Goal: Task Accomplishment & Management: Complete application form

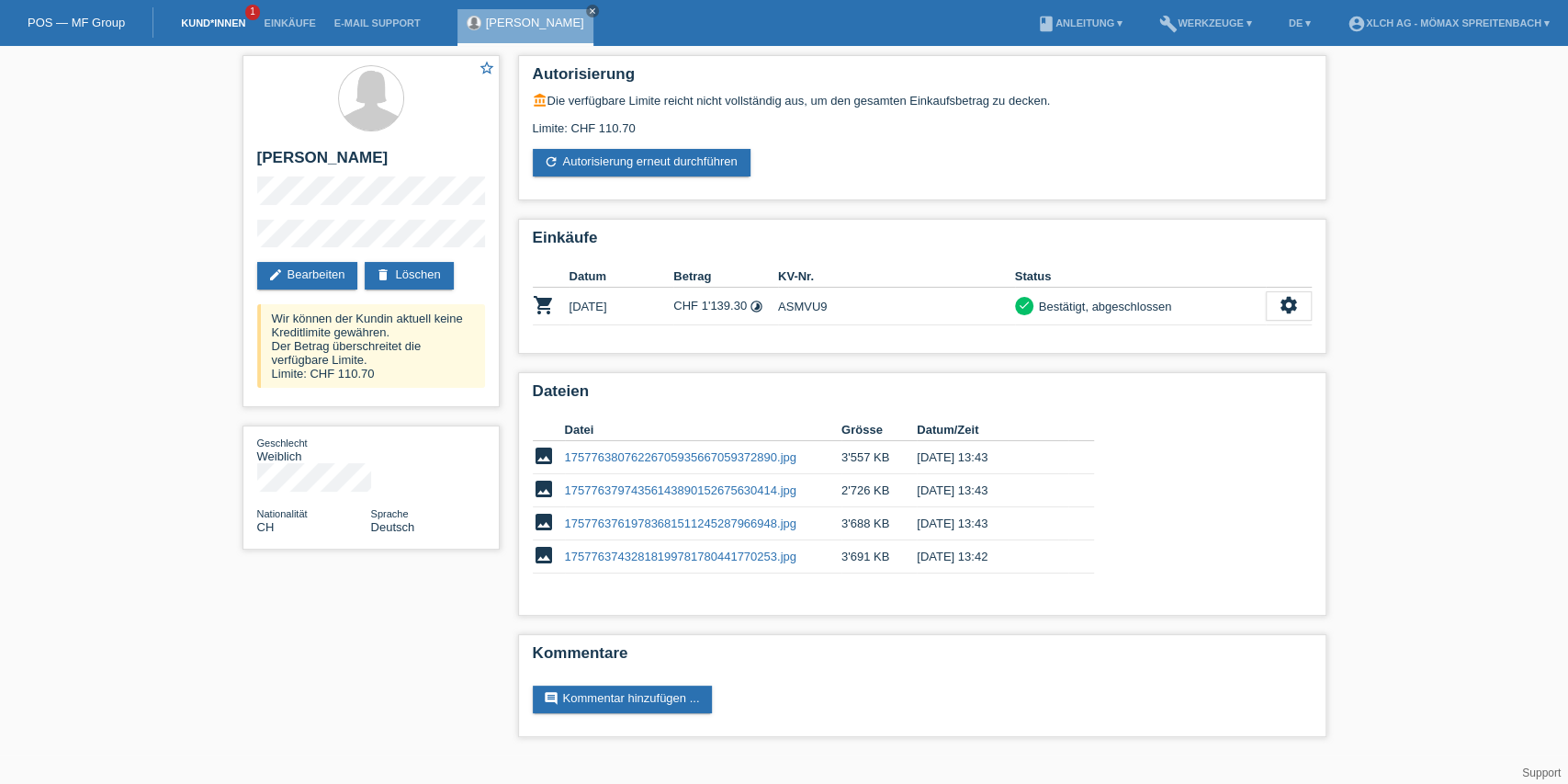
click at [230, 24] on link "Kund*innen" at bounding box center [214, 24] width 83 height 11
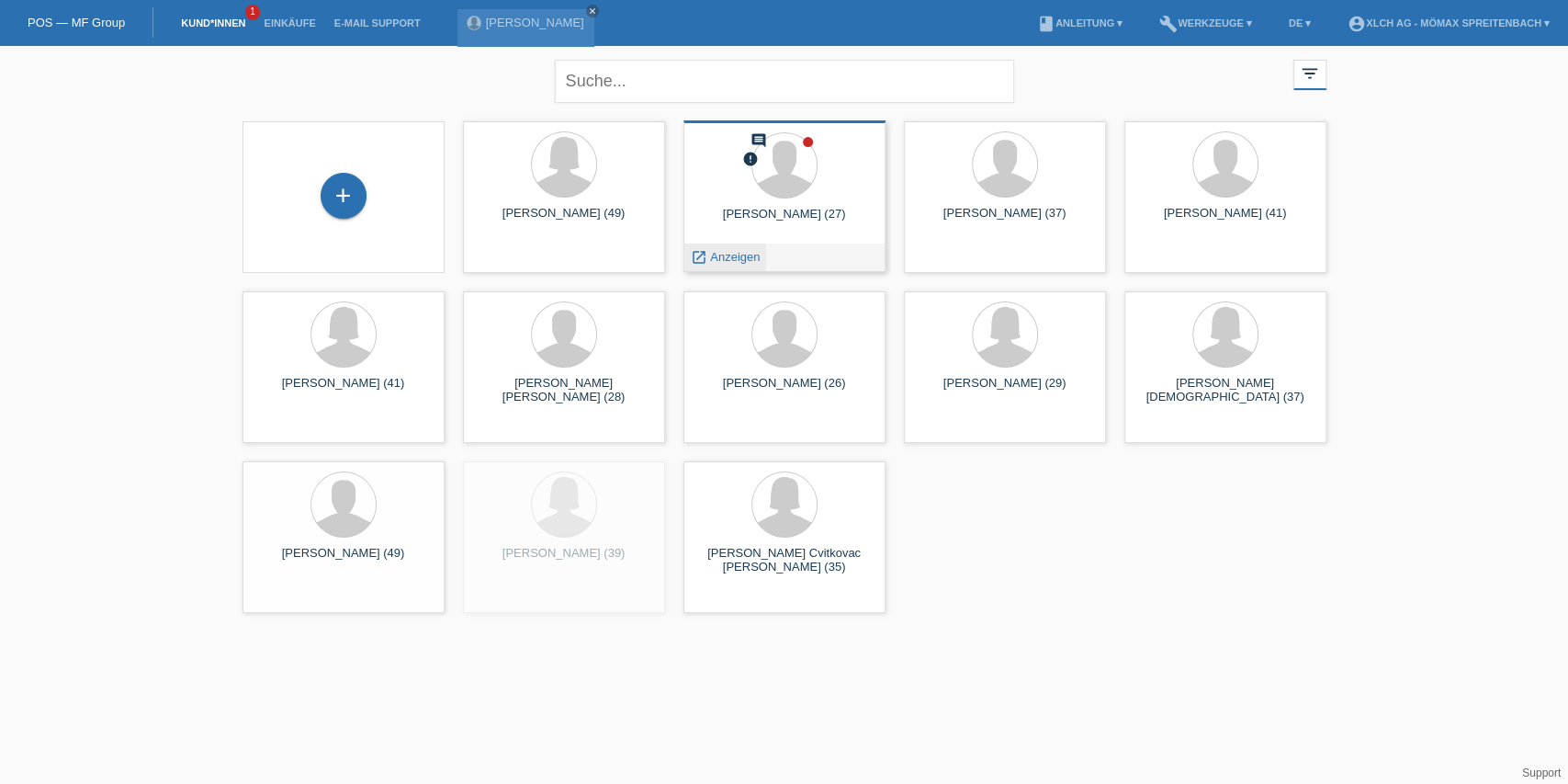
click at [735, 258] on span "Anzeigen" at bounding box center [735, 257] width 50 height 14
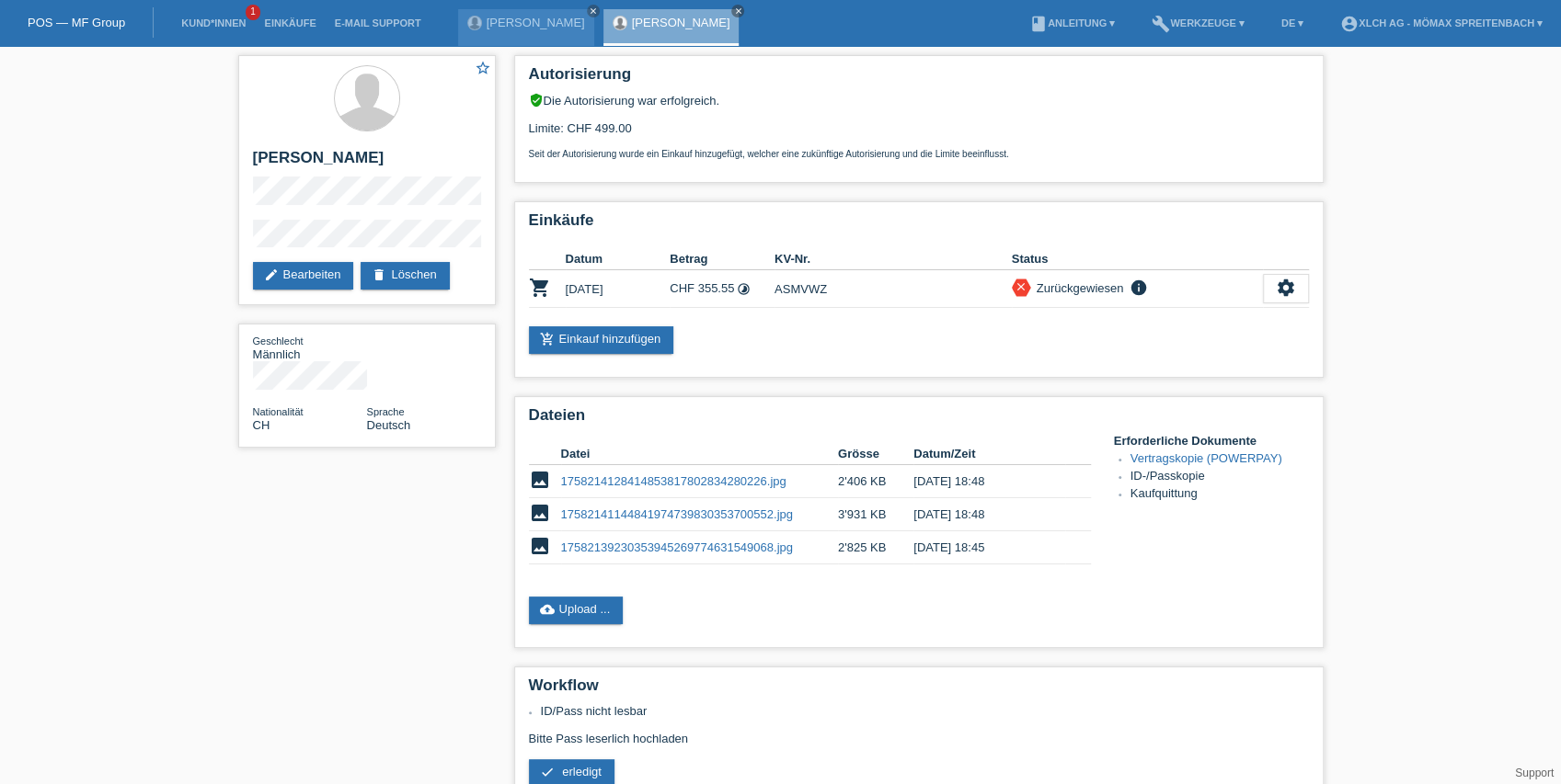
click at [706, 1] on div "Veljana Koloska close Nenad Koloski close" at bounding box center [603, 23] width 291 height 46
click at [709, 8] on div "Veljana Koloska close Nenad Koloski close" at bounding box center [603, 23] width 291 height 46
click at [732, 8] on link "close" at bounding box center [738, 11] width 13 height 13
click at [588, 13] on icon "close" at bounding box center [593, 11] width 9 height 9
click at [195, 22] on link "Kund*innen" at bounding box center [214, 24] width 83 height 11
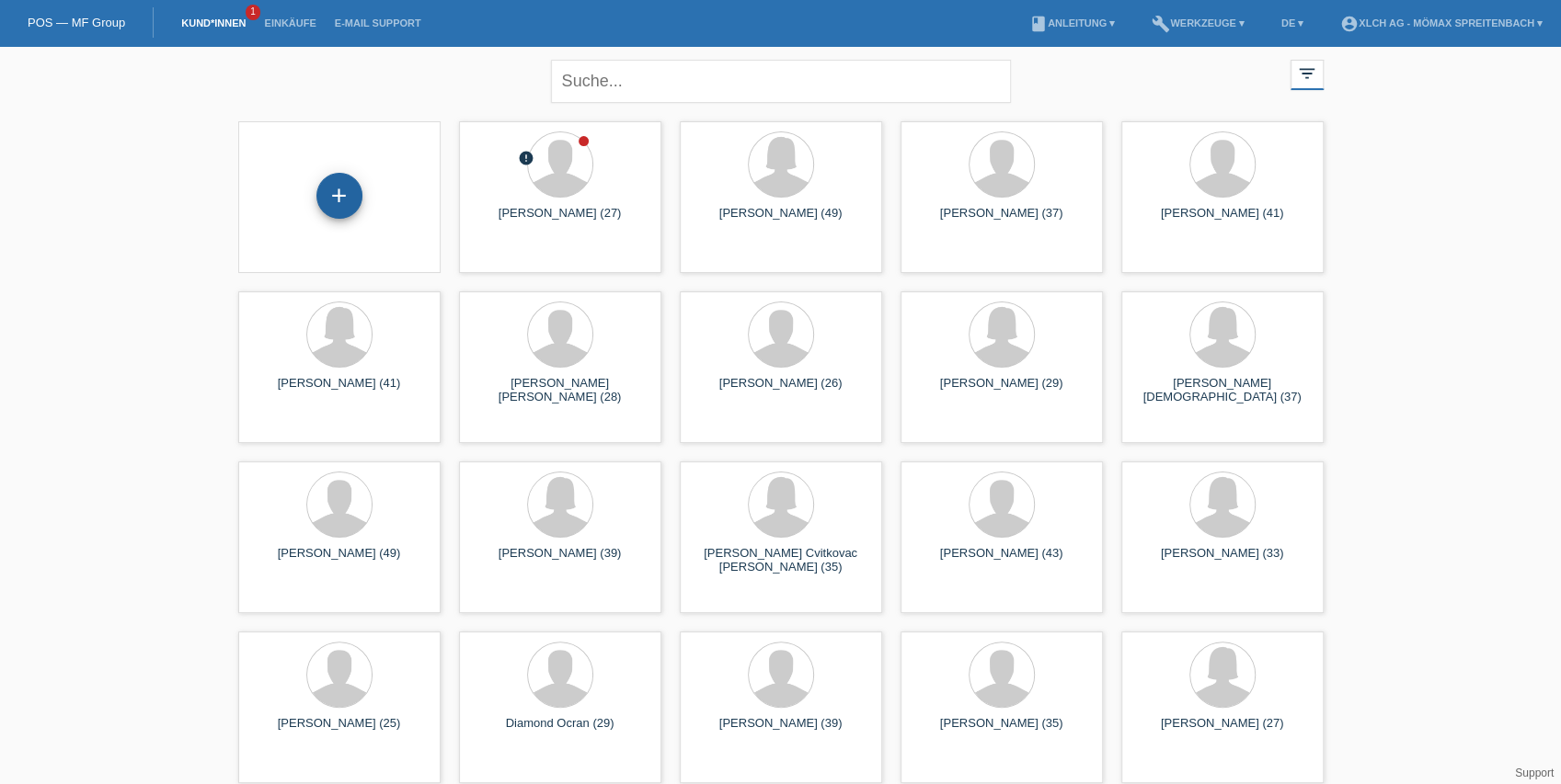
click at [336, 191] on div "+" at bounding box center [339, 196] width 46 height 46
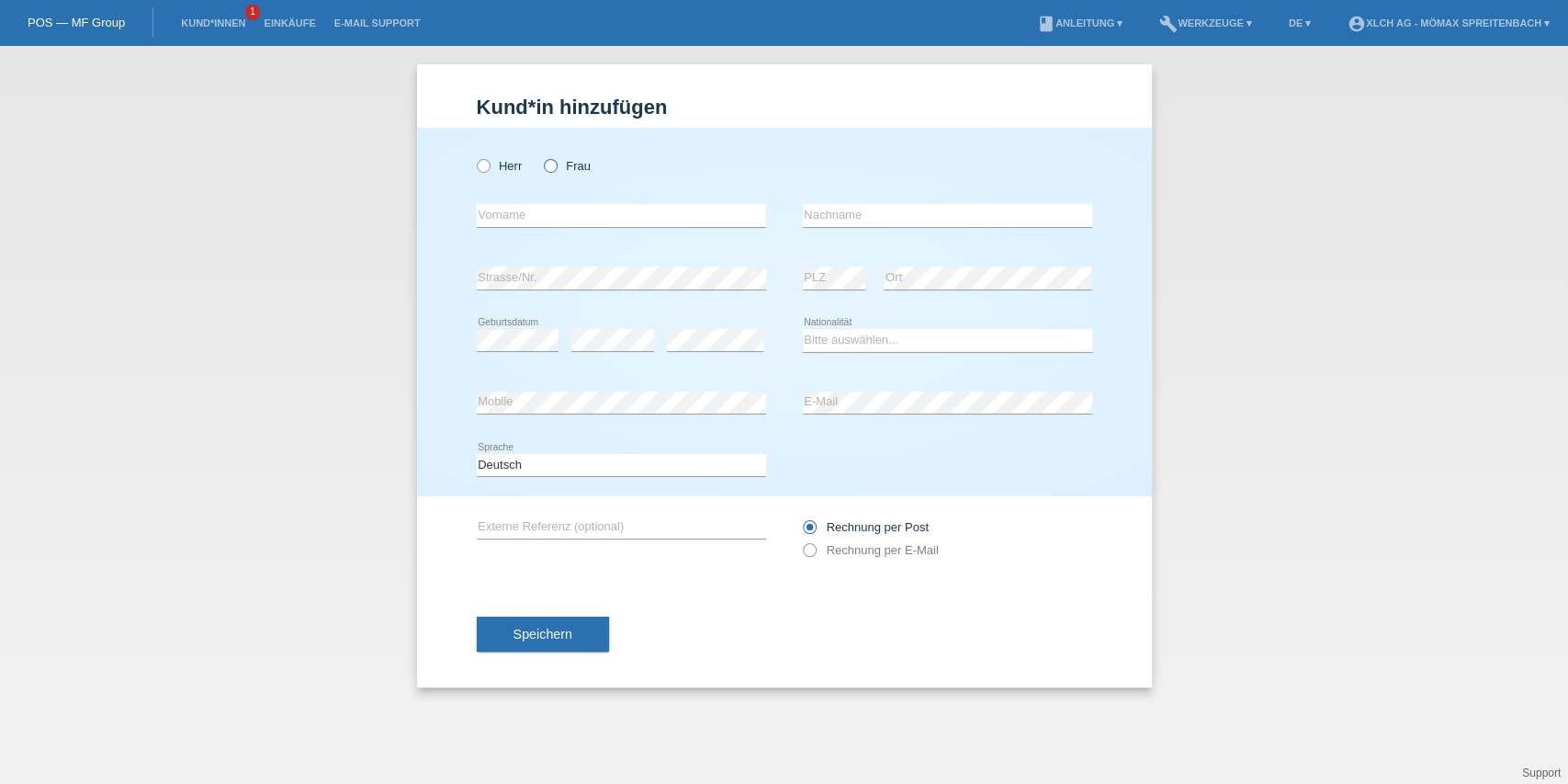
click at [541, 156] on icon at bounding box center [541, 156] width 0 height 0
click at [551, 170] on input "Frau" at bounding box center [549, 165] width 12 height 12
radio input "true"
click at [551, 218] on input "text" at bounding box center [622, 216] width 290 height 23
type input "s"
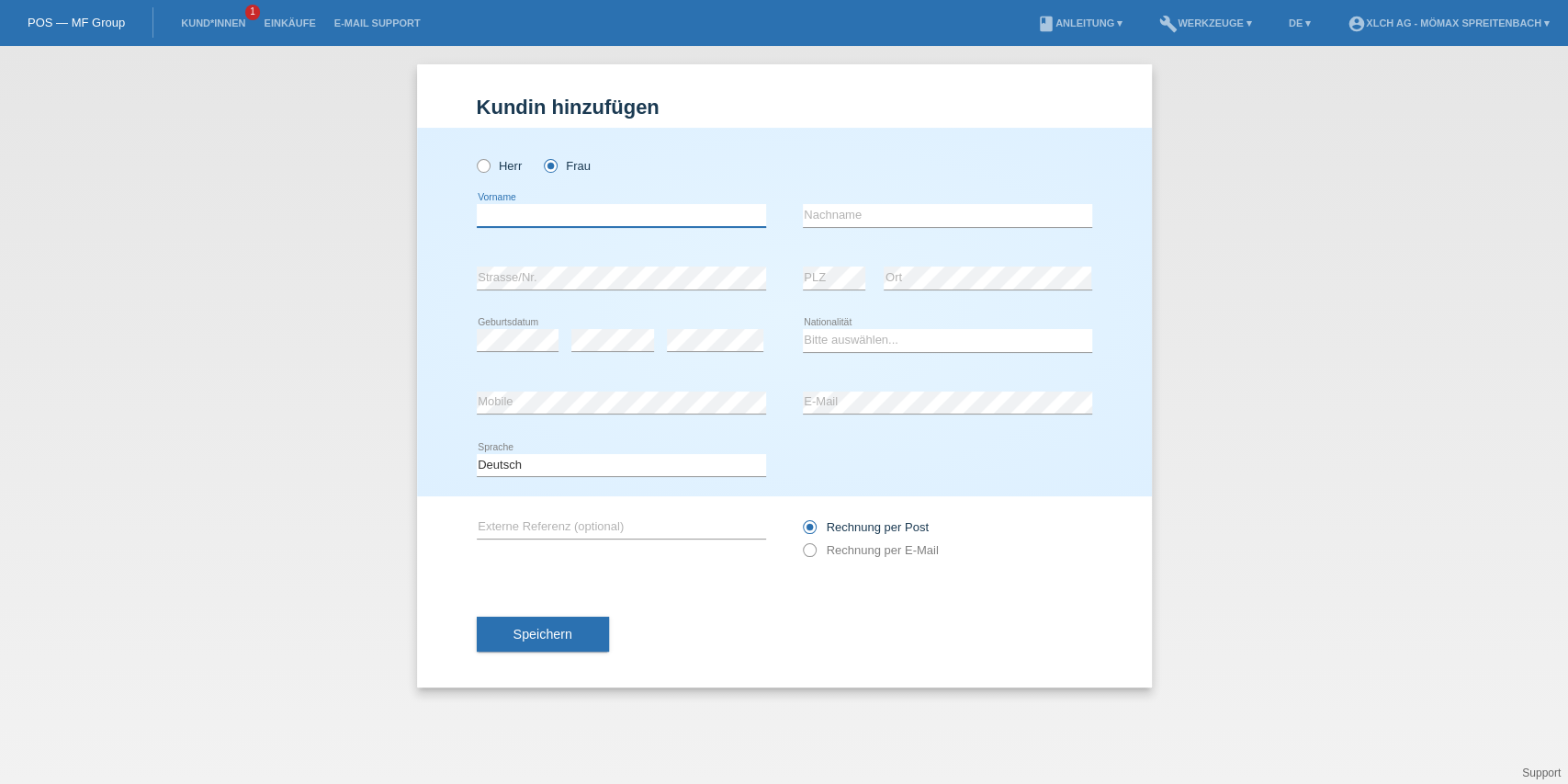
type input "S"
type input "e"
type input "Selma"
type input "Yüksel"
click at [623, 353] on div "error" at bounding box center [613, 341] width 83 height 62
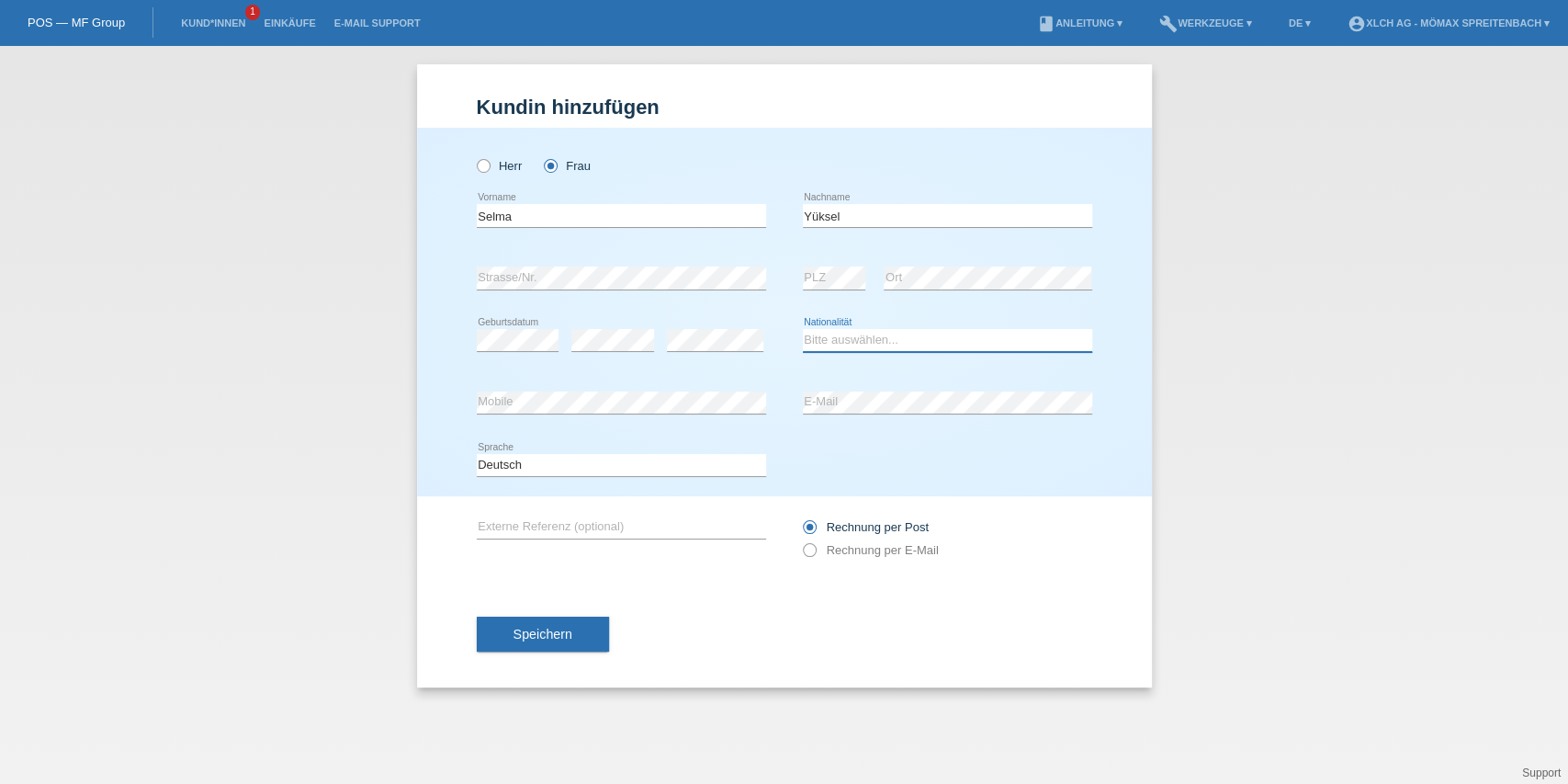
drag, startPoint x: 880, startPoint y: 334, endPoint x: 863, endPoint y: 350, distance: 23.3
click at [880, 334] on select "Bitte auswählen... Schweiz Deutschland Liechtenstein Österreich ------------ Af…" at bounding box center [948, 340] width 290 height 22
select select "CH"
click at [803, 329] on select "Bitte auswählen... Schweiz Deutschland Liechtenstein Österreich ------------ Af…" at bounding box center [948, 340] width 290 height 22
click at [551, 639] on span "Speichern" at bounding box center [543, 634] width 59 height 15
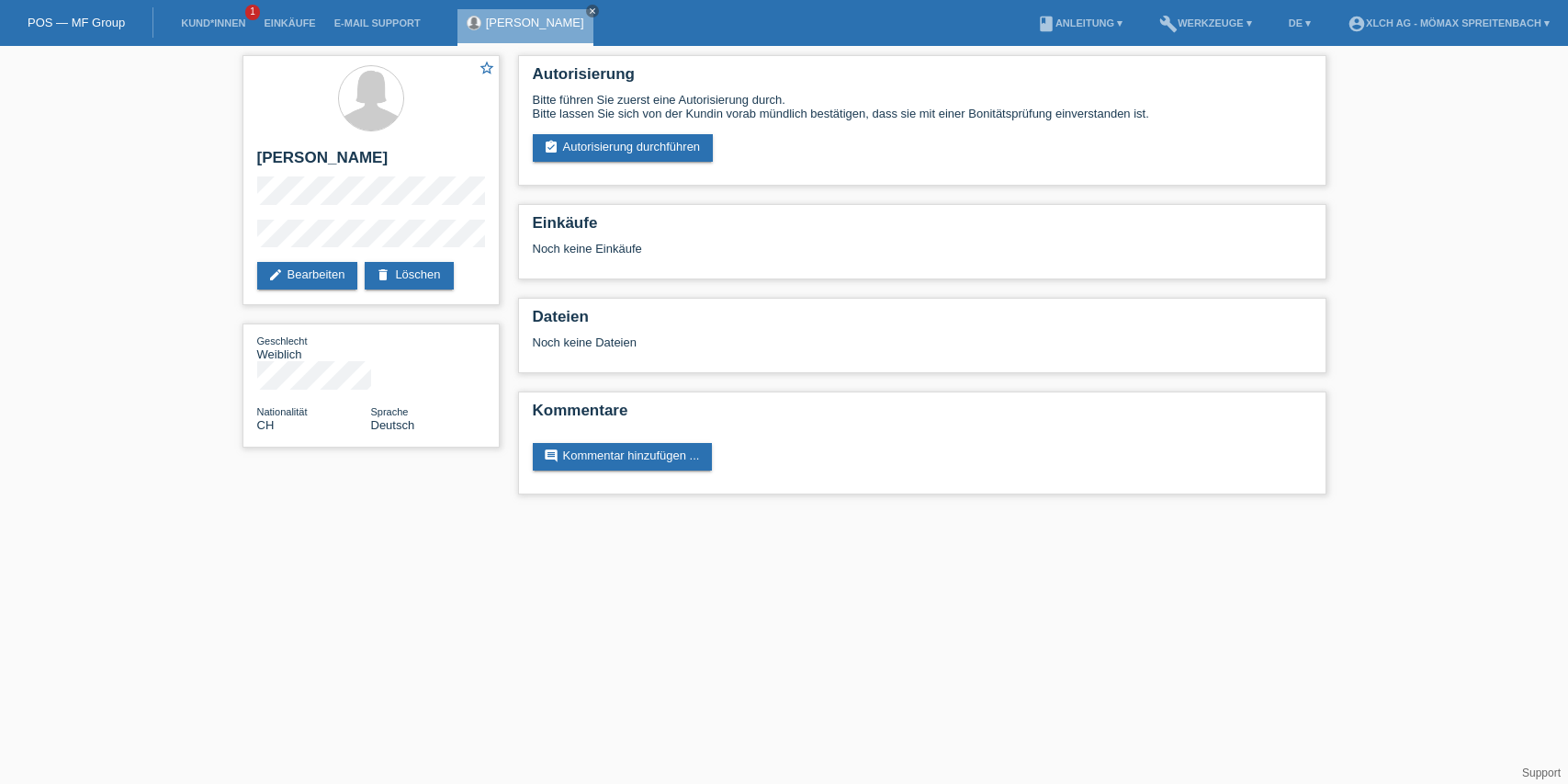
click at [644, 154] on link "assignment_turned_in Autorisierung durchführen" at bounding box center [624, 148] width 181 height 27
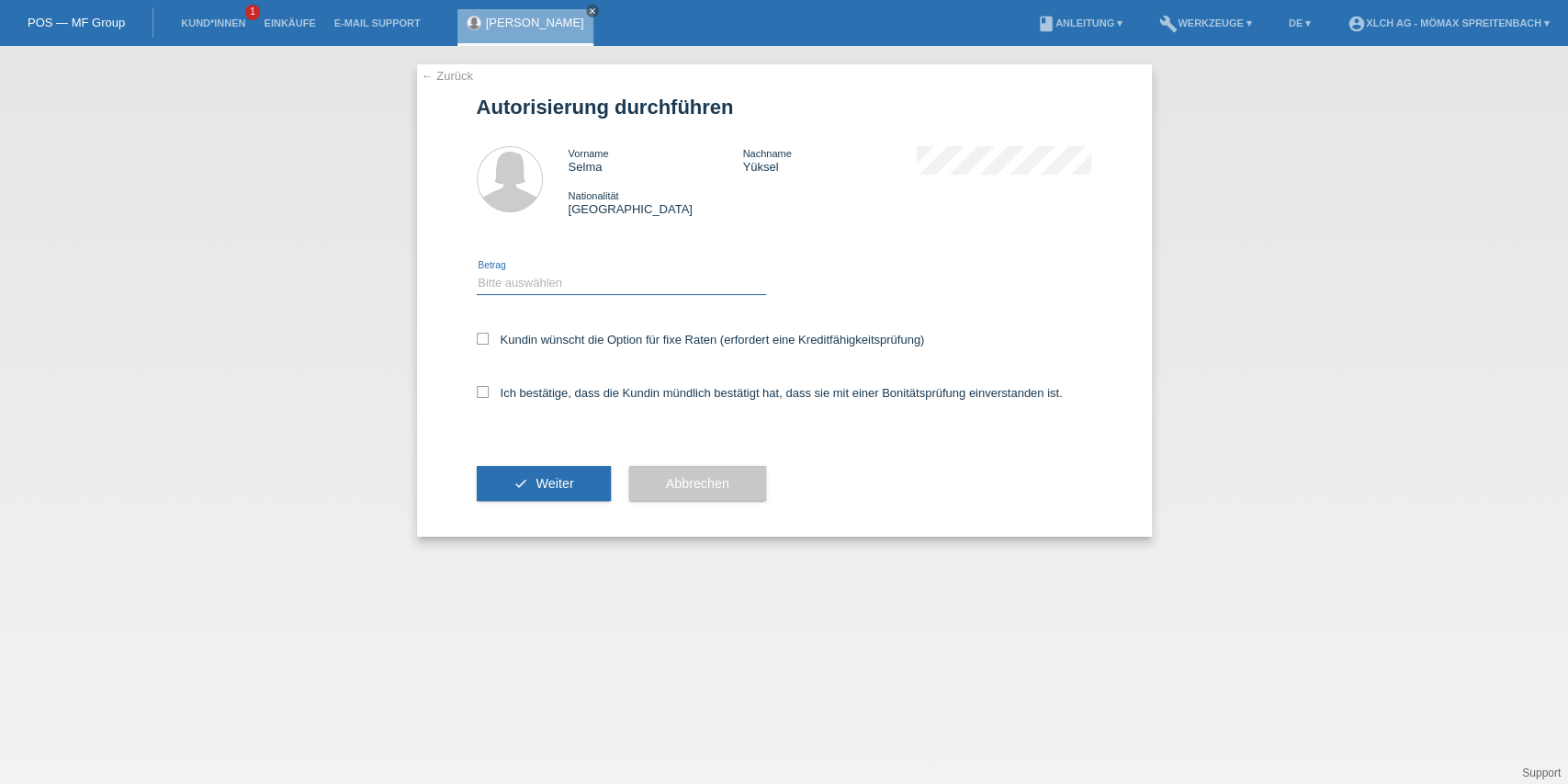
click at [544, 280] on select "Bitte auswählen CHF 1.00 - CHF 499.00 CHF 500.00 - CHF 1'999.00 CHF 2'000.00 - …" at bounding box center [622, 282] width 290 height 22
select select "3"
click at [477, 272] on select "Bitte auswählen CHF 1.00 - CHF 499.00 CHF 500.00 - CHF 1'999.00 CHF 2'000.00 - …" at bounding box center [622, 282] width 290 height 22
drag, startPoint x: 513, startPoint y: 351, endPoint x: 516, endPoint y: 342, distance: 9.5
click at [513, 349] on div "Kundin wünscht die Option für fixe Raten (erfordert eine Kreditfähigkeitsprüfun…" at bounding box center [784, 341] width 615 height 54
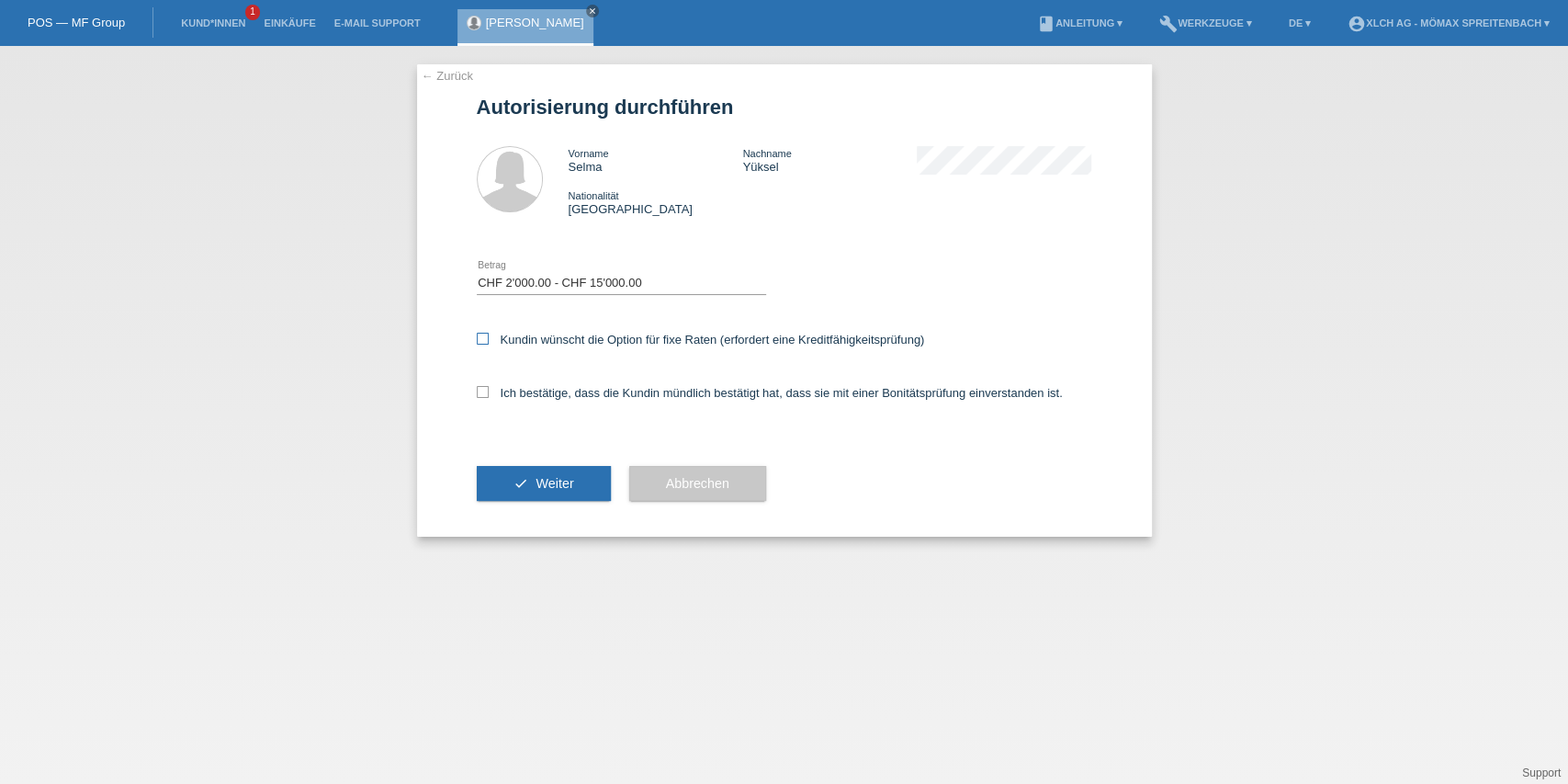
click at [516, 342] on label "Kundin wünscht die Option für fixe Raten (erfordert eine Kreditfähigkeitsprüfun…" at bounding box center [701, 340] width 449 height 14
click at [489, 342] on input "Kundin wünscht die Option für fixe Raten (erfordert eine Kreditfähigkeitsprüfun…" at bounding box center [483, 339] width 12 height 12
checkbox input "true"
click at [531, 392] on label "Ich bestätige, dass die Kundin mündlich bestätigt hat, dass sie mit einer Bonit…" at bounding box center [769, 392] width 586 height 14
click at [489, 392] on input "Ich bestätige, dass die Kundin mündlich bestätigt hat, dass sie mit einer Bonit…" at bounding box center [483, 392] width 12 height 12
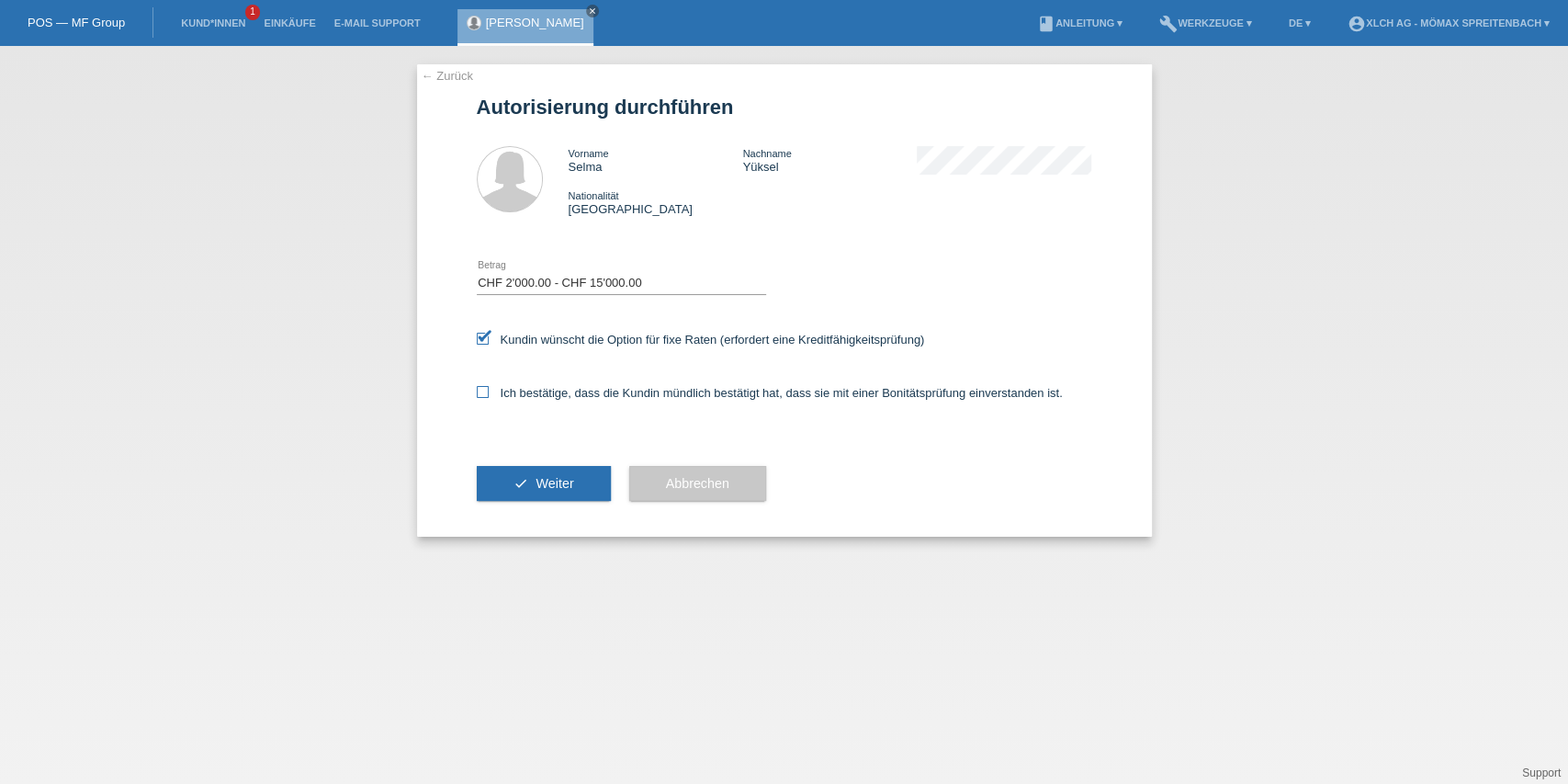
checkbox input "true"
click at [544, 485] on span "Weiter" at bounding box center [554, 484] width 38 height 15
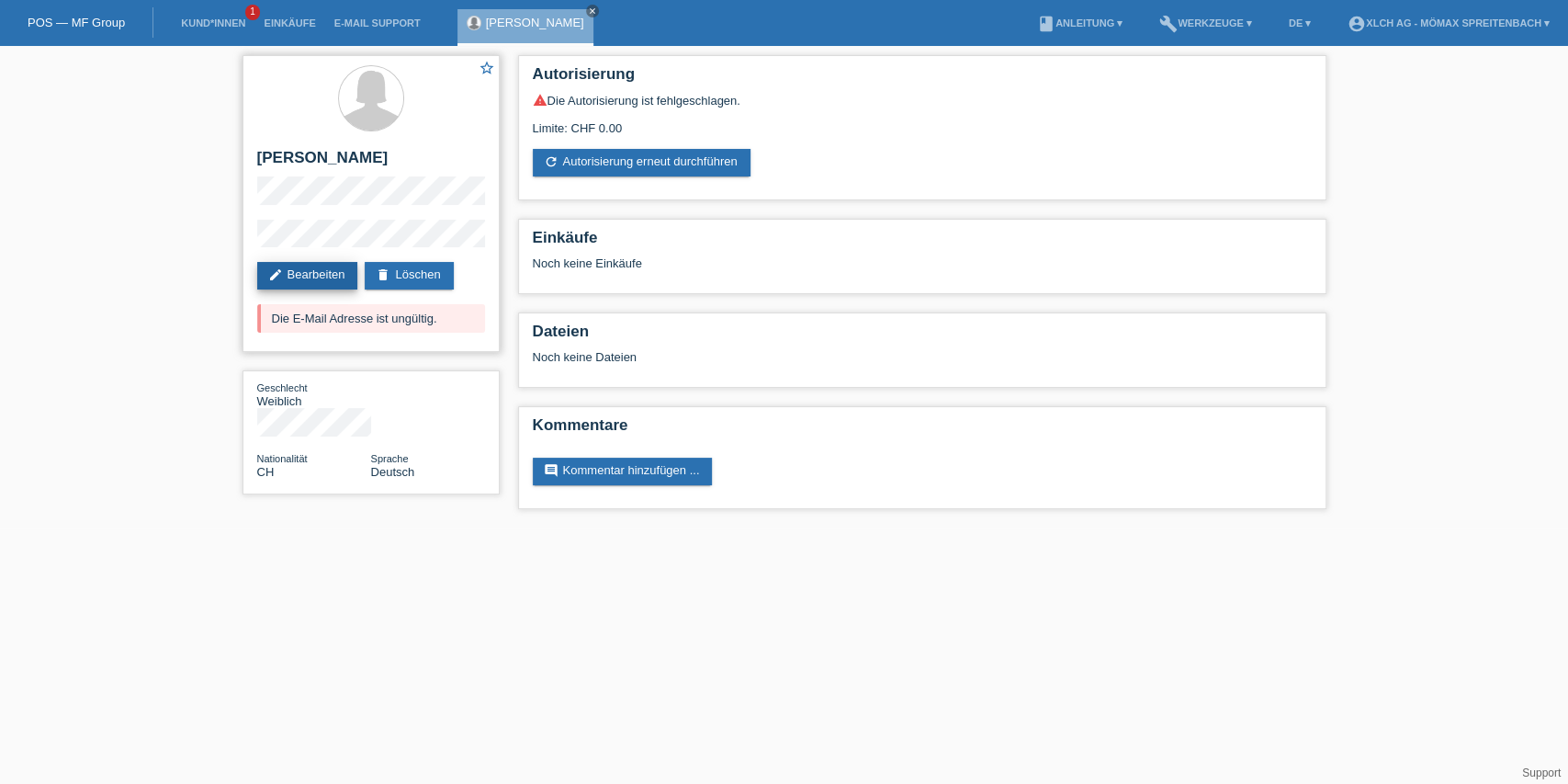
click at [329, 279] on link "edit Bearbeiten" at bounding box center [307, 275] width 101 height 27
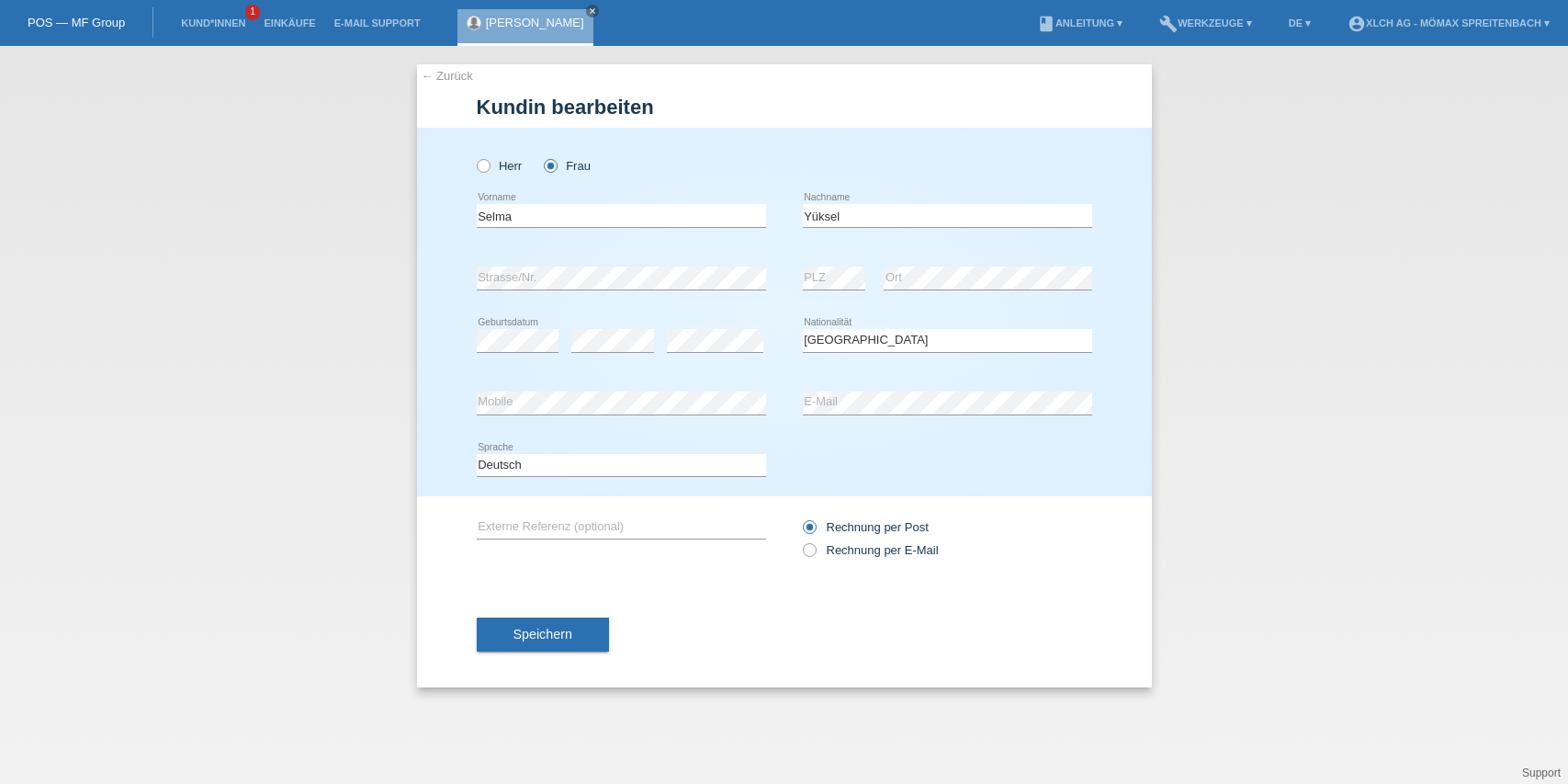
select select "CH"
click at [609, 626] on div "Speichern" at bounding box center [784, 633] width 615 height 106
click at [583, 632] on button "Speichern" at bounding box center [543, 633] width 133 height 35
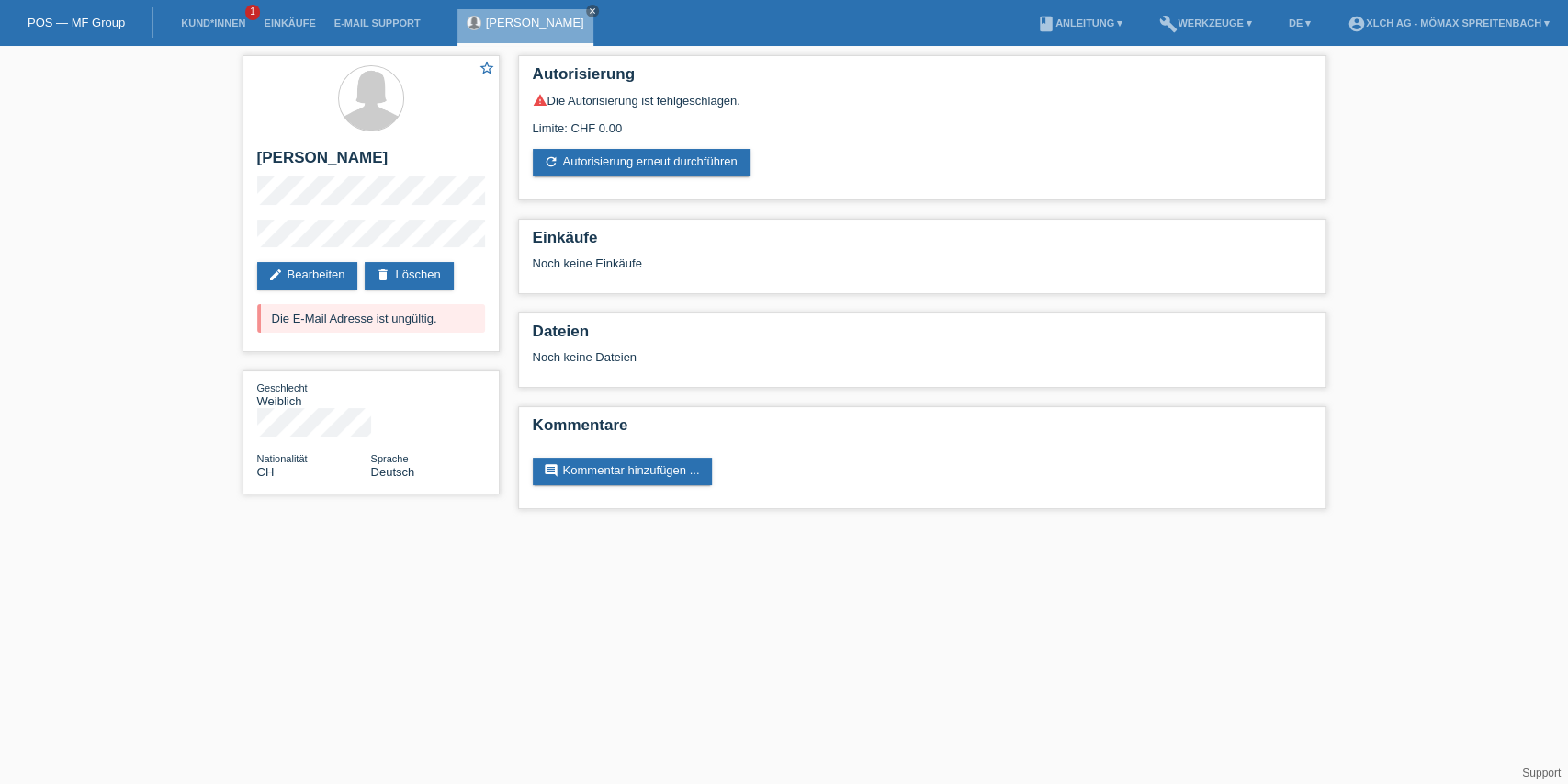
drag, startPoint x: 669, startPoint y: 172, endPoint x: 647, endPoint y: 204, distance: 38.8
click at [670, 172] on link "refresh Autorisierung erneut durchführen" at bounding box center [641, 162] width 217 height 27
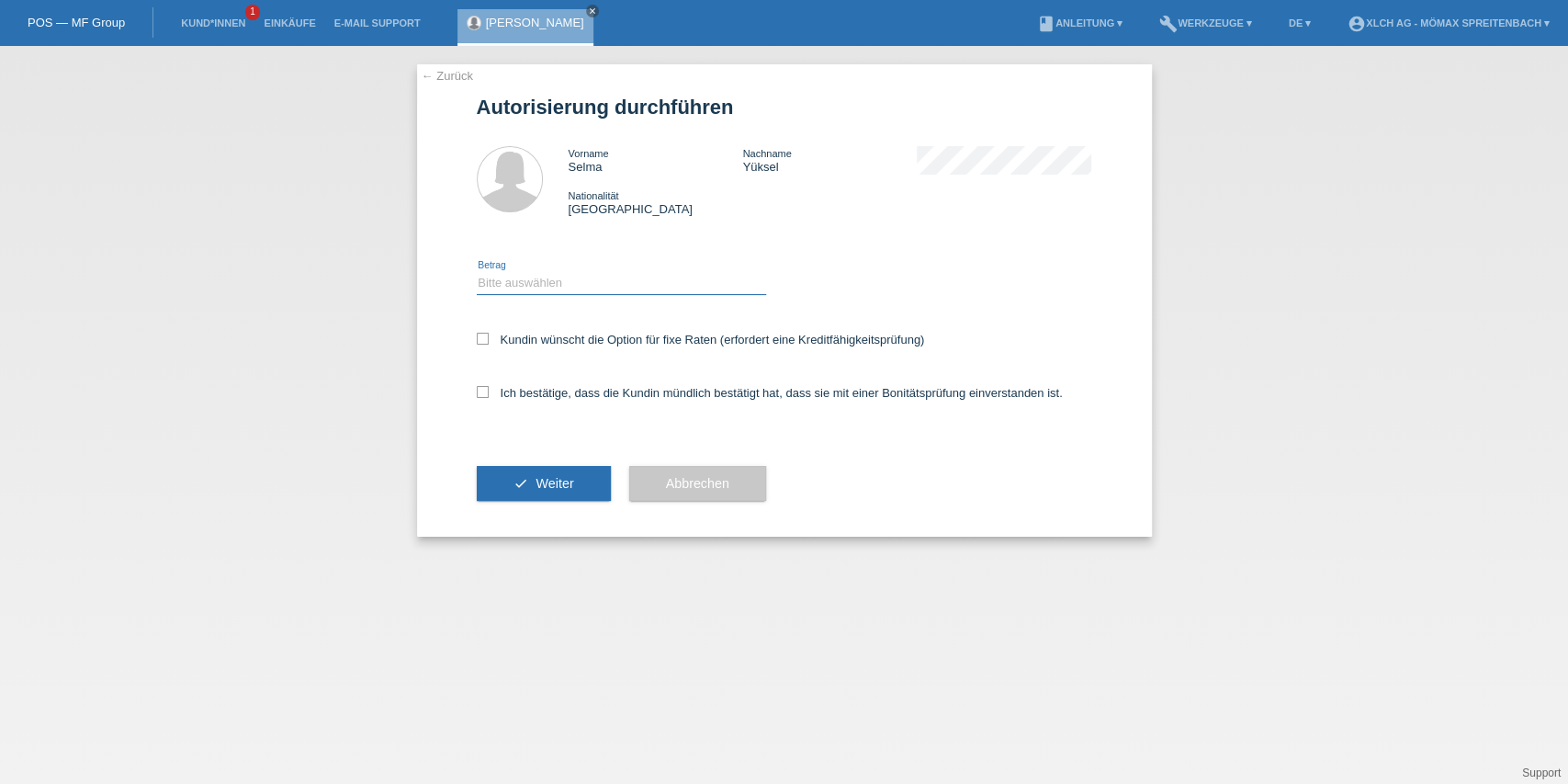
drag, startPoint x: 0, startPoint y: 0, endPoint x: 573, endPoint y: 293, distance: 643.6
click at [573, 282] on select "Bitte auswählen CHF 1.00 - CHF 499.00 CHF 500.00 - CHF 1'999.00 CHF 2'000.00 - …" at bounding box center [622, 282] width 290 height 22
select select "3"
click at [477, 272] on select "Bitte auswählen CHF 1.00 - CHF 499.00 CHF 500.00 - CHF 1'999.00 CHF 2'000.00 - …" at bounding box center [622, 282] width 290 height 22
drag, startPoint x: 534, startPoint y: 347, endPoint x: 540, endPoint y: 336, distance: 12.5
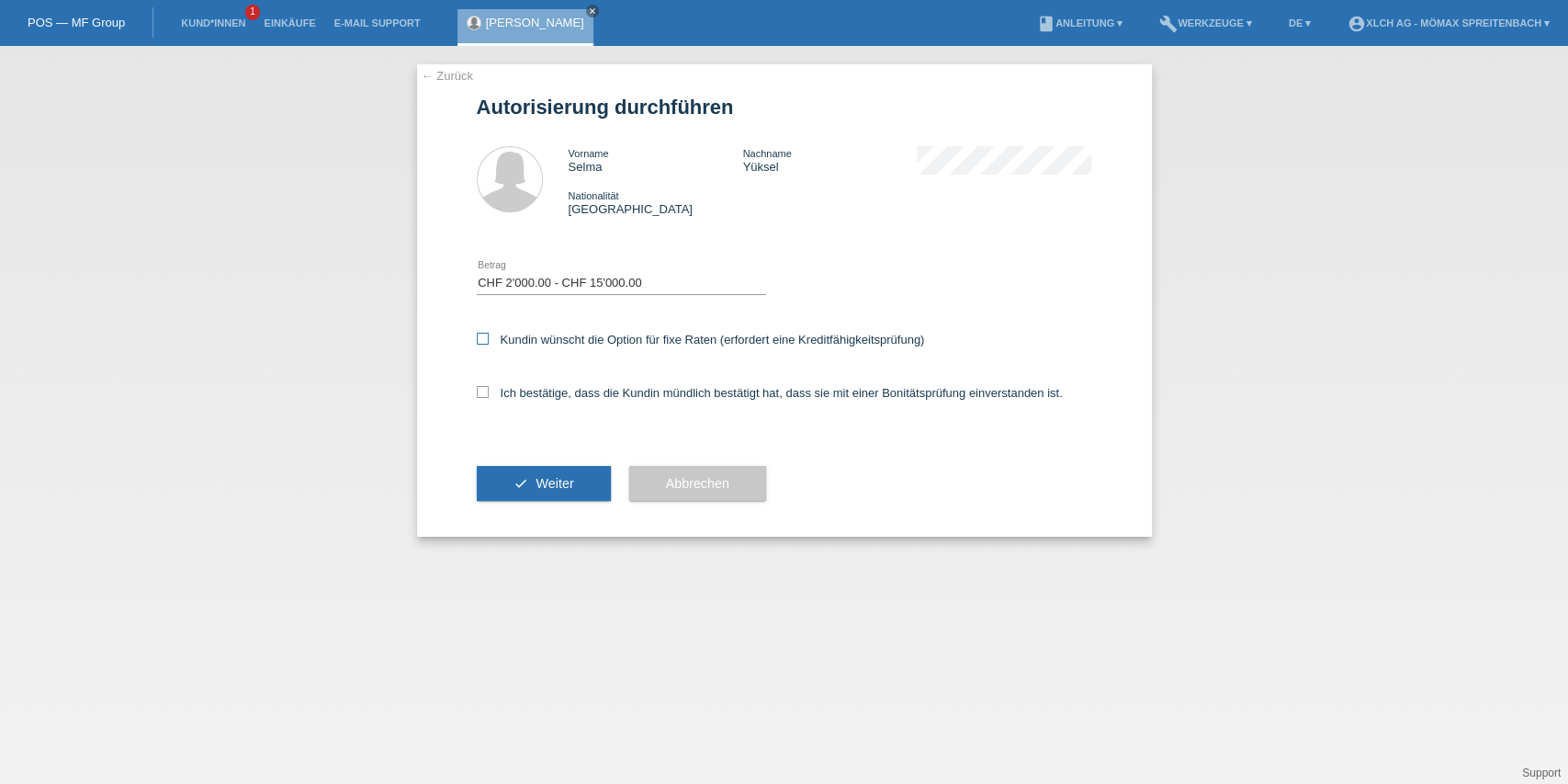
click at [535, 344] on div "Kundin wünscht die Option für fixe Raten (erfordert eine Kreditfähigkeitsprüfun…" at bounding box center [784, 341] width 615 height 54
click at [540, 336] on label "Kundin wünscht die Option für fixe Raten (erfordert eine Kreditfähigkeitsprüfun…" at bounding box center [701, 340] width 449 height 14
click at [489, 336] on input "Kundin wünscht die Option für fixe Raten (erfordert eine Kreditfähigkeitsprüfun…" at bounding box center [483, 339] width 12 height 12
checkbox input "true"
click at [506, 396] on label "Ich bestätige, dass die Kundin mündlich bestätigt hat, dass sie mit einer Bonit…" at bounding box center [769, 392] width 586 height 14
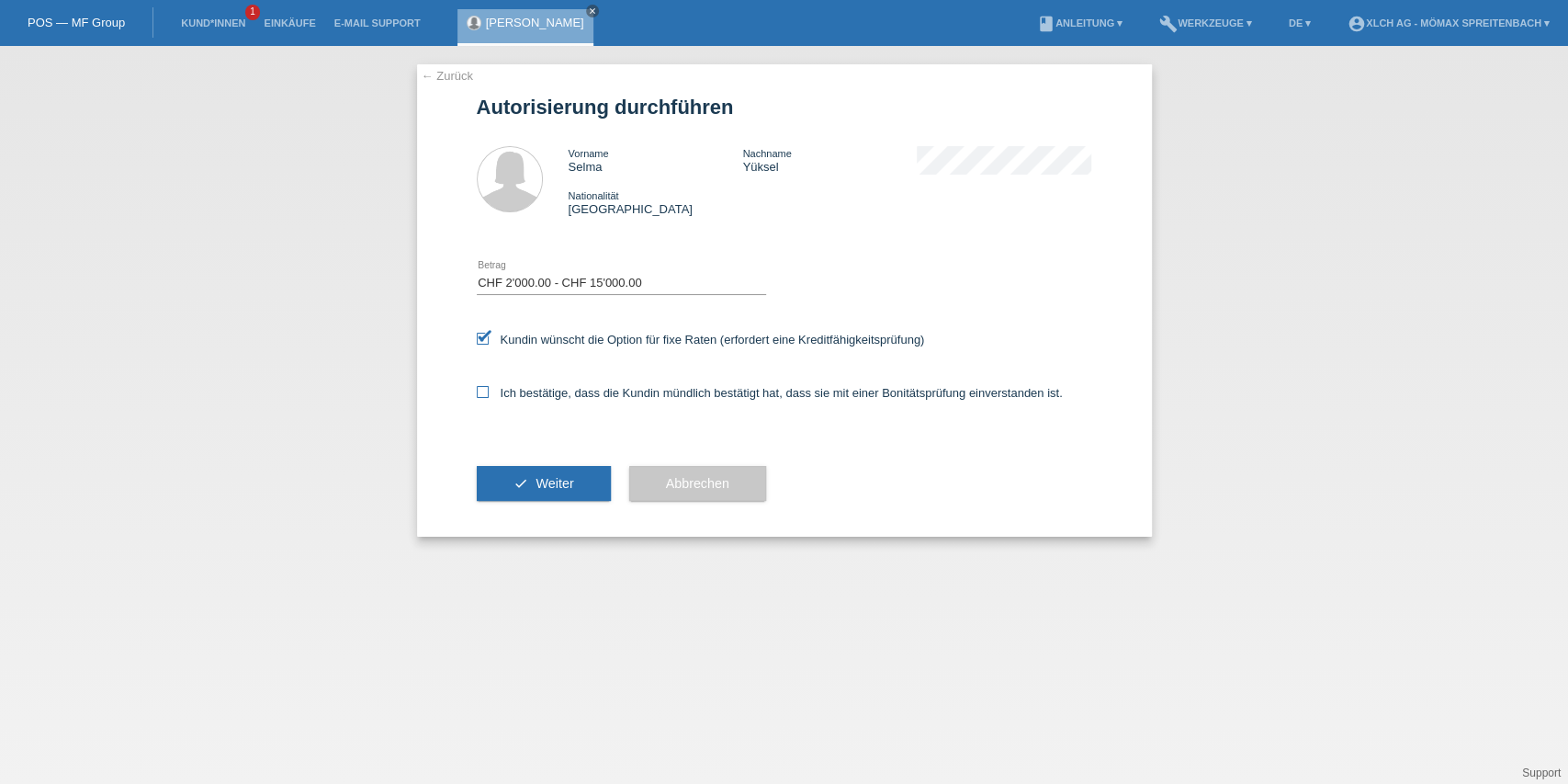
click at [489, 396] on input "Ich bestätige, dass die Kundin mündlich bestätigt hat, dass sie mit einer Bonit…" at bounding box center [483, 392] width 12 height 12
checkbox input "true"
click at [523, 493] on button "check Weiter" at bounding box center [544, 483] width 135 height 35
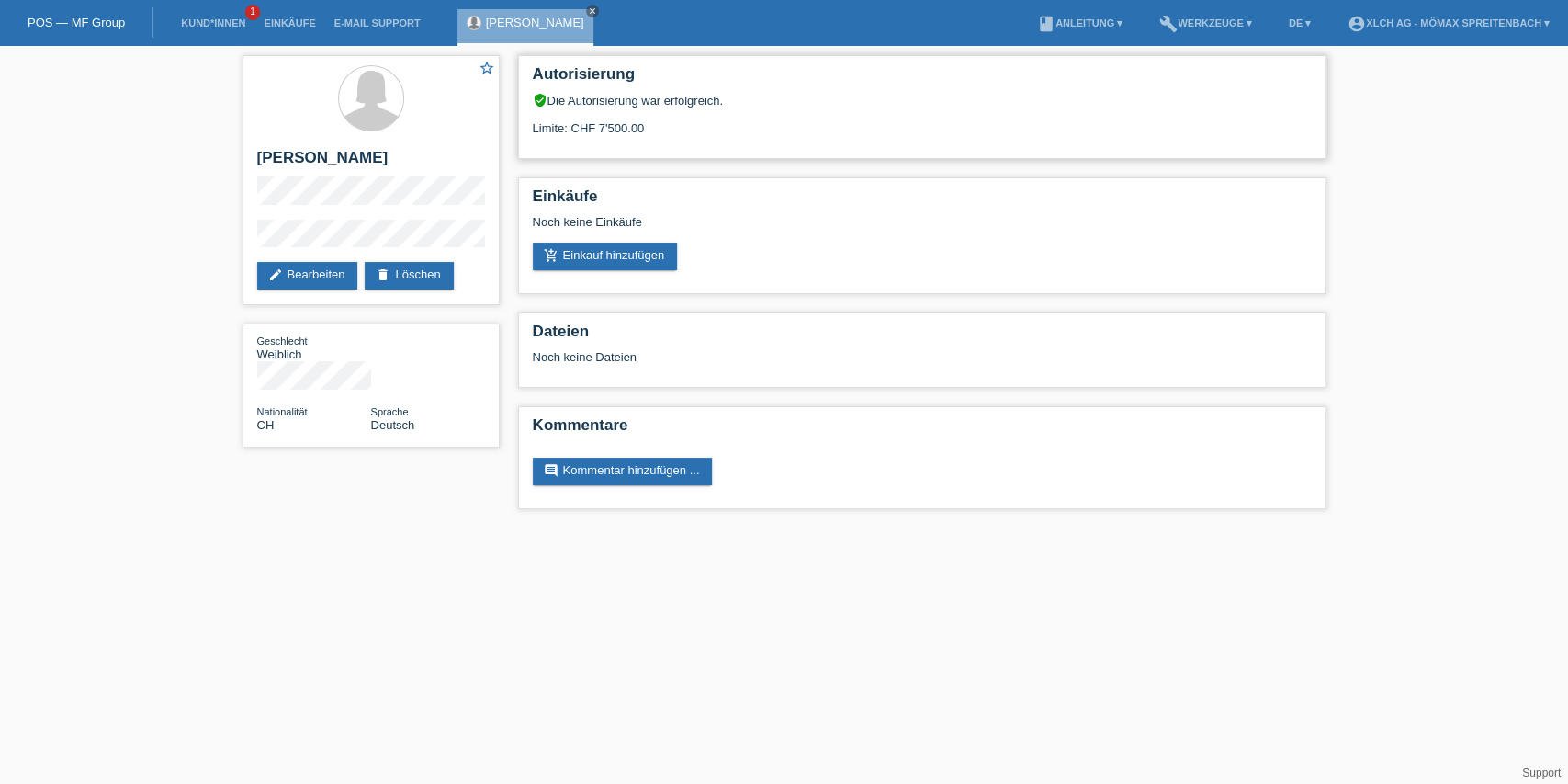
drag, startPoint x: 652, startPoint y: 131, endPoint x: 689, endPoint y: 131, distance: 37.0
click at [689, 131] on div "Limite: CHF 7'500.00" at bounding box center [923, 120] width 779 height 27
click at [385, 214] on div "star_border Selma Yüksel edit Bearbeiten delete Löschen" at bounding box center [371, 181] width 257 height 250
click at [333, 166] on h2 "[PERSON_NAME]" at bounding box center [371, 162] width 228 height 27
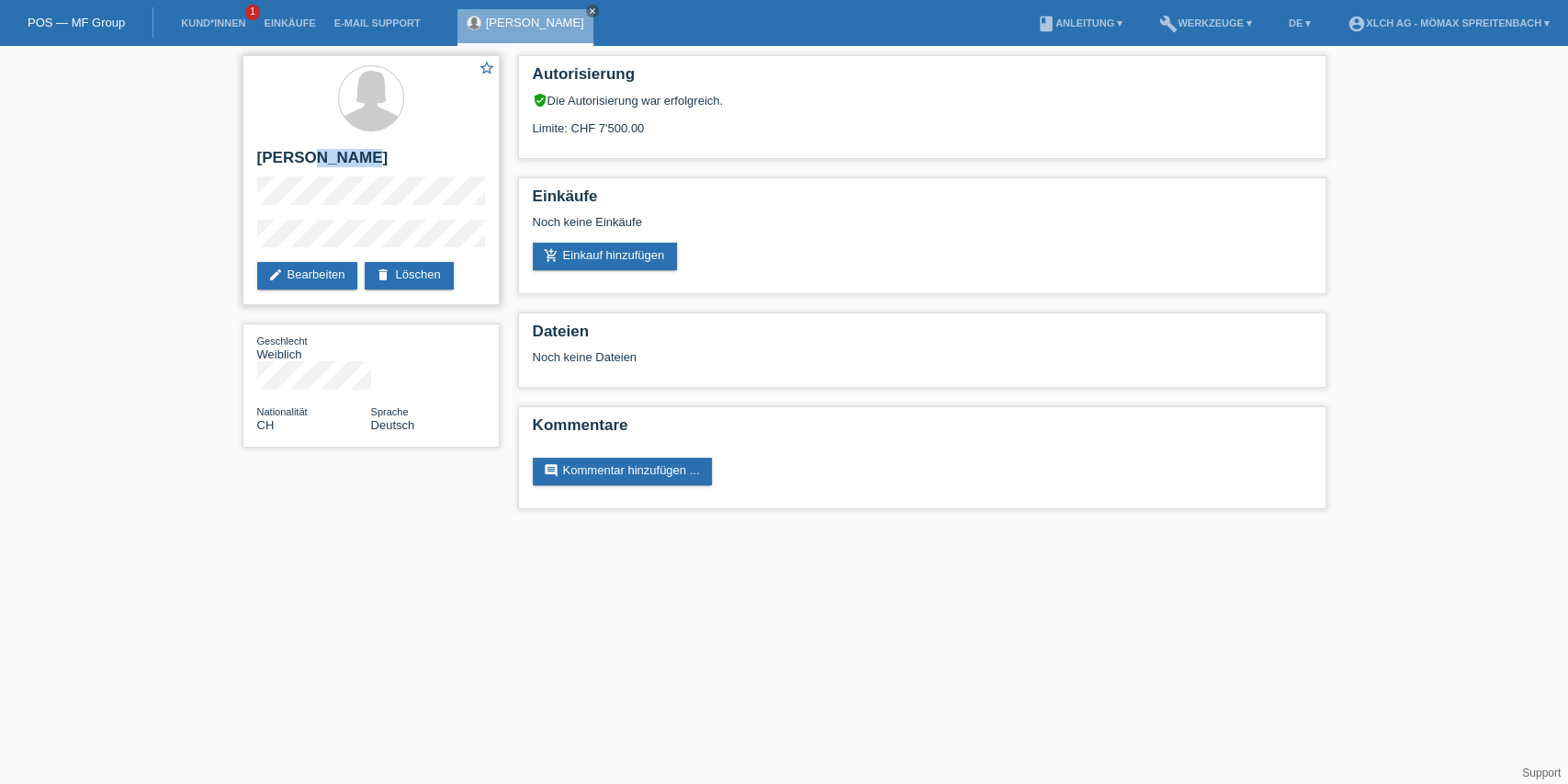
click at [333, 166] on h2 "[PERSON_NAME]" at bounding box center [371, 162] width 228 height 27
copy h2 "Yüksel"
click at [613, 257] on link "add_shopping_cart Einkauf hinzufügen" at bounding box center [606, 256] width 145 height 27
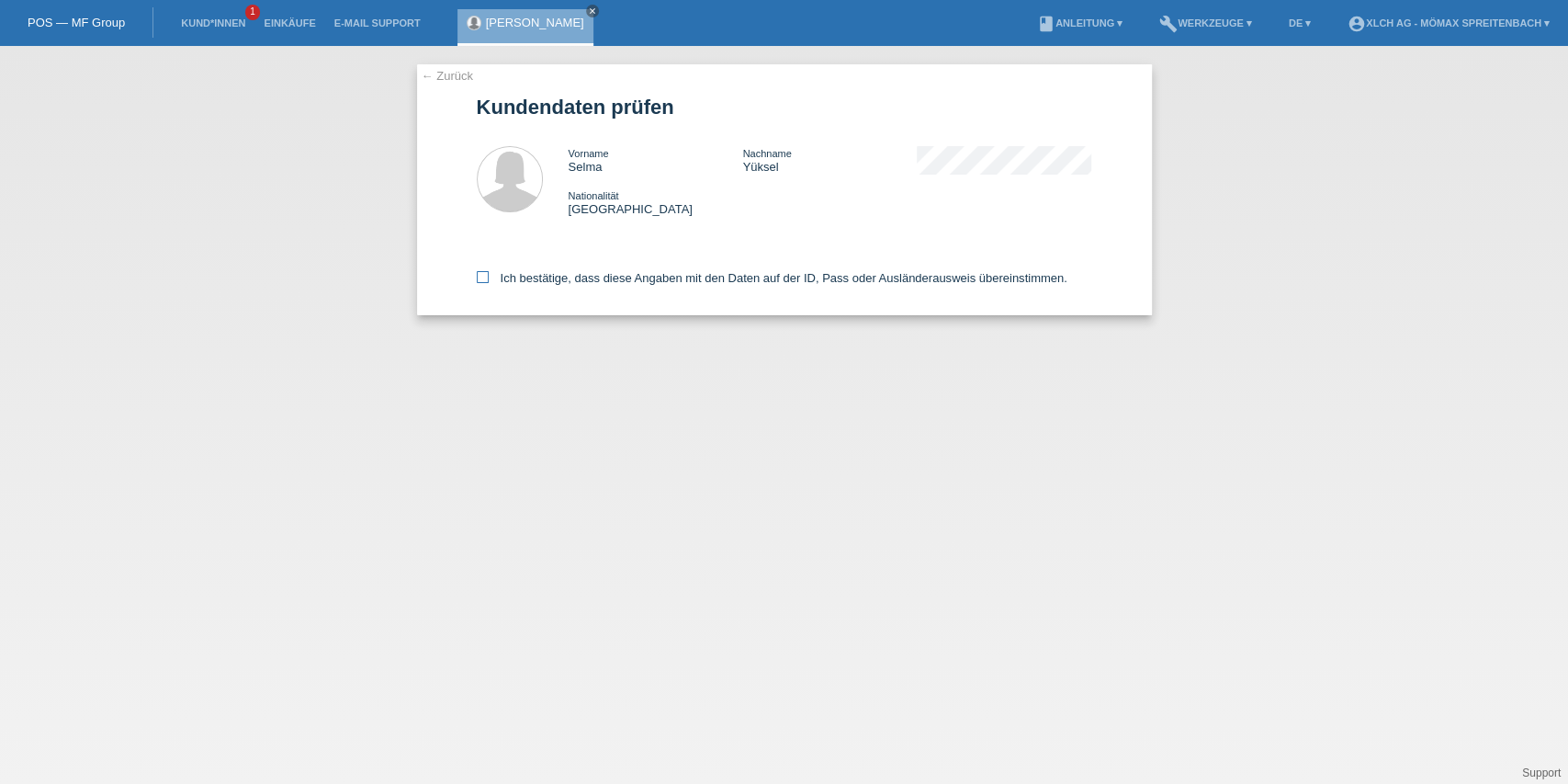
click at [516, 280] on label "Ich bestätige, dass diese Angaben mit den Daten auf der ID, Pass oder Ausländer…" at bounding box center [772, 278] width 591 height 14
click at [489, 280] on input "Ich bestätige, dass diese Angaben mit den Daten auf der ID, Pass oder Ausländer…" at bounding box center [483, 277] width 12 height 12
checkbox input "true"
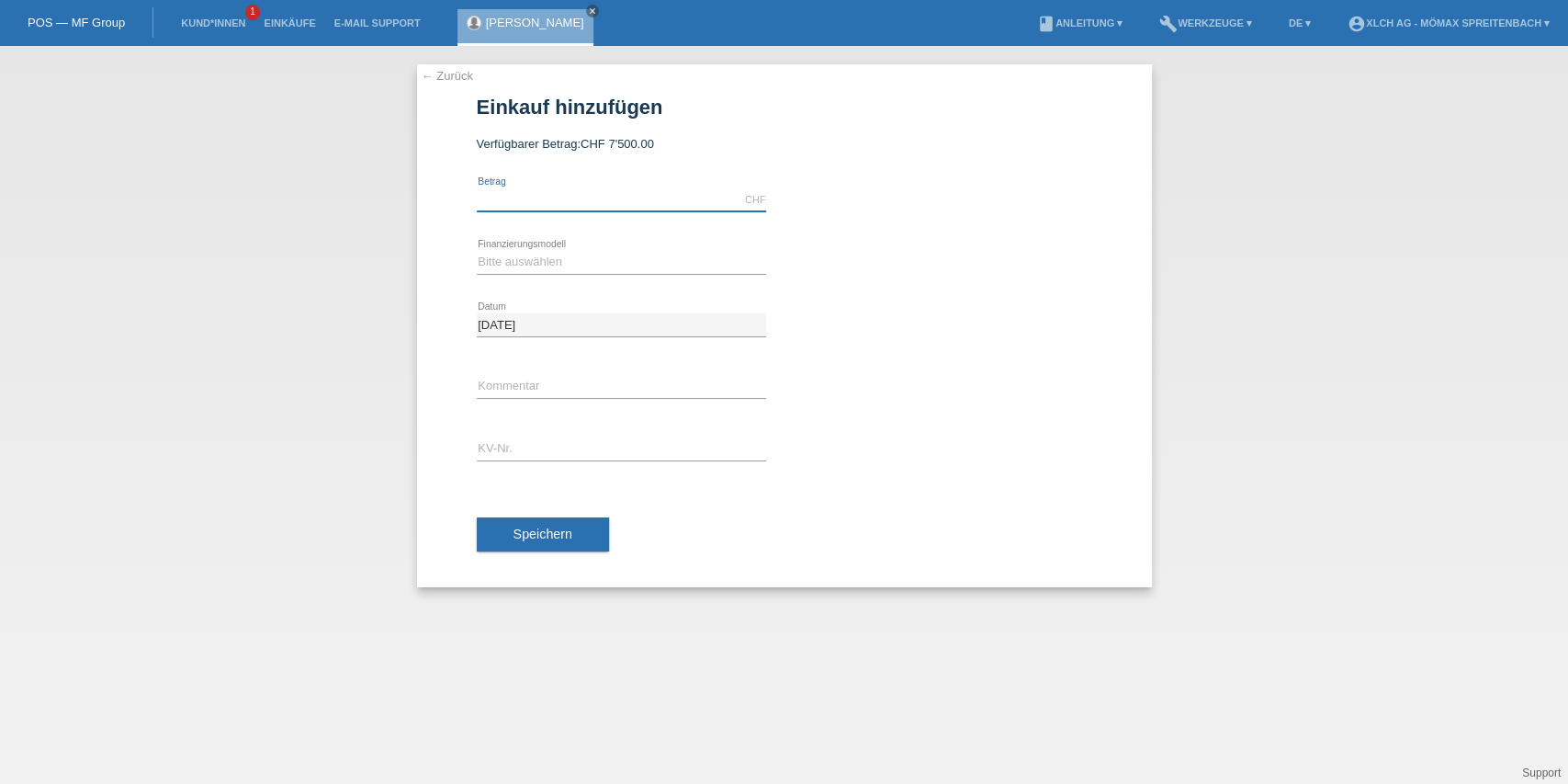
drag, startPoint x: 566, startPoint y: 196, endPoint x: 315, endPoint y: 88, distance: 273.2
click at [562, 192] on input "text" at bounding box center [622, 200] width 290 height 23
paste input "2693,30"
click at [538, 257] on select "Bitte auswählen Kauf auf Rechnung mit Teilzahlungsoption Fixe Raten - Zinsübern…" at bounding box center [622, 262] width 290 height 22
click at [506, 206] on input "269330.00" at bounding box center [622, 200] width 290 height 23
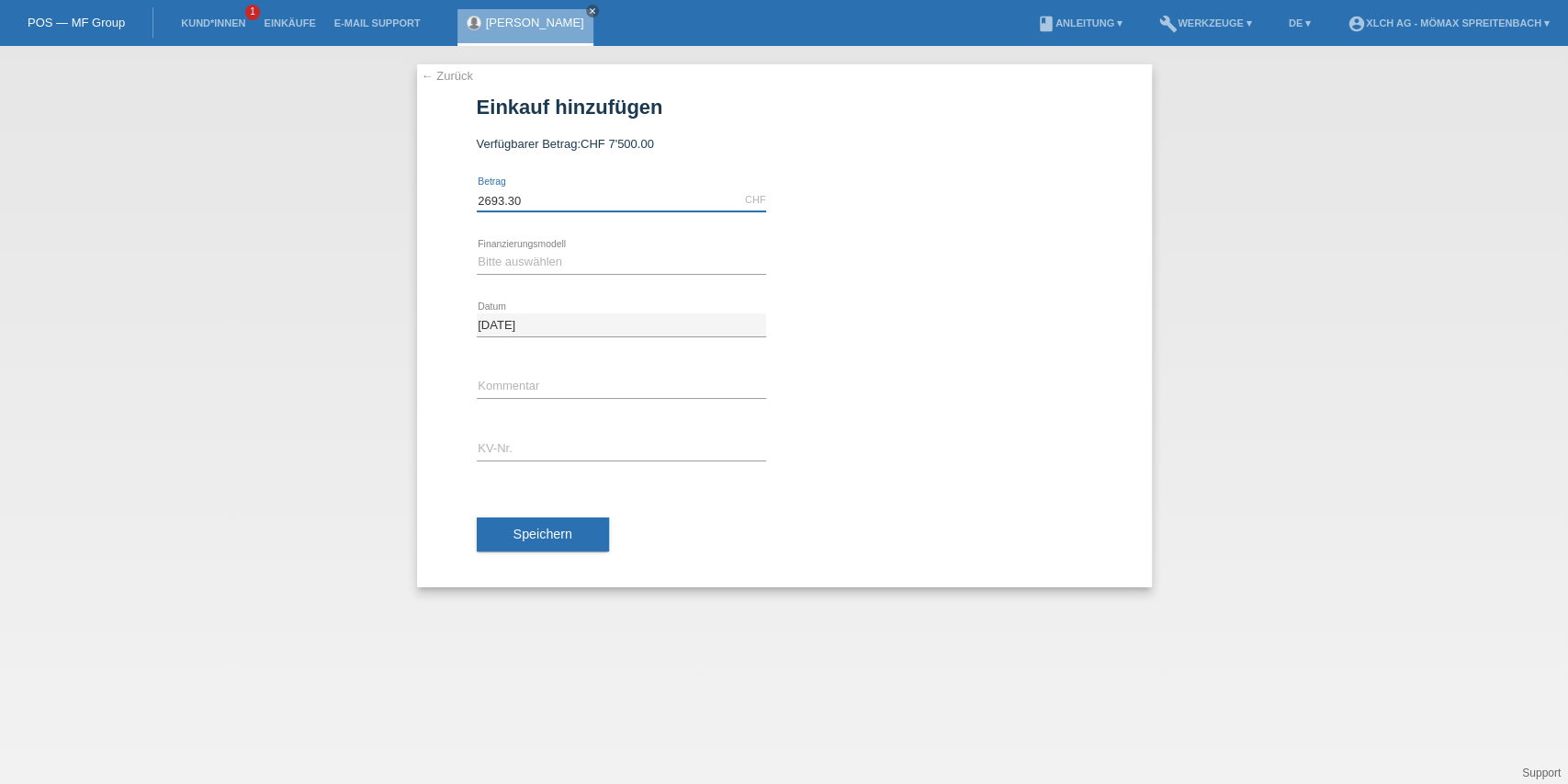
type input "2693.30"
click at [546, 268] on select "Bitte auswählen Kauf auf Rechnung mit Teilzahlungsoption Fixe Raten - Zinsübern…" at bounding box center [622, 262] width 290 height 22
select select "113"
click at [477, 251] on select "Bitte auswählen Kauf auf Rechnung mit Teilzahlungsoption Fixe Raten - Zinsübern…" at bounding box center [622, 262] width 290 height 22
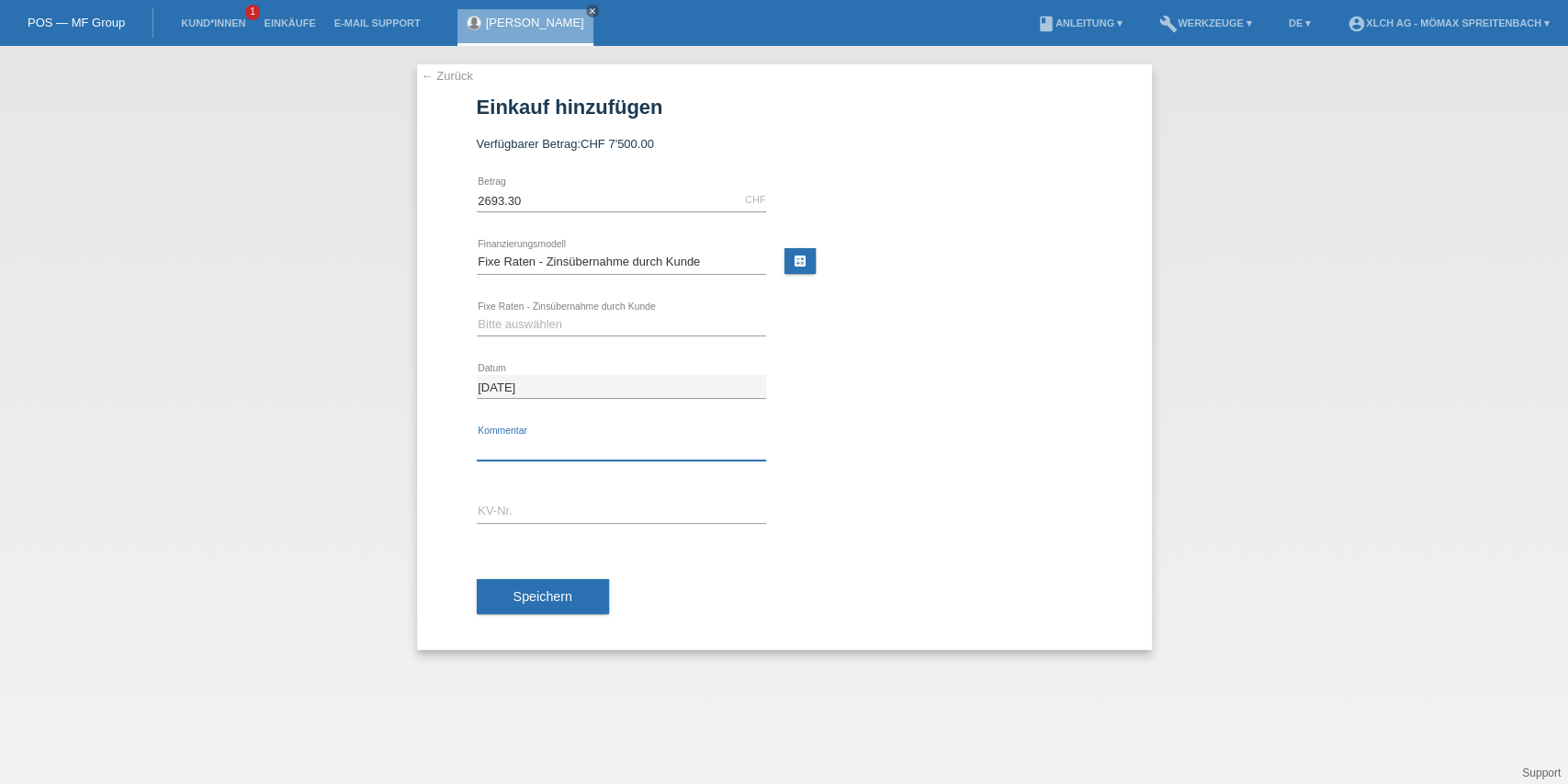
click at [536, 441] on input "text" at bounding box center [622, 449] width 290 height 23
paste input "ASMVY1"
type input "ASMVY1"
click at [503, 519] on input "text" at bounding box center [622, 511] width 290 height 23
paste input "ASMVY1"
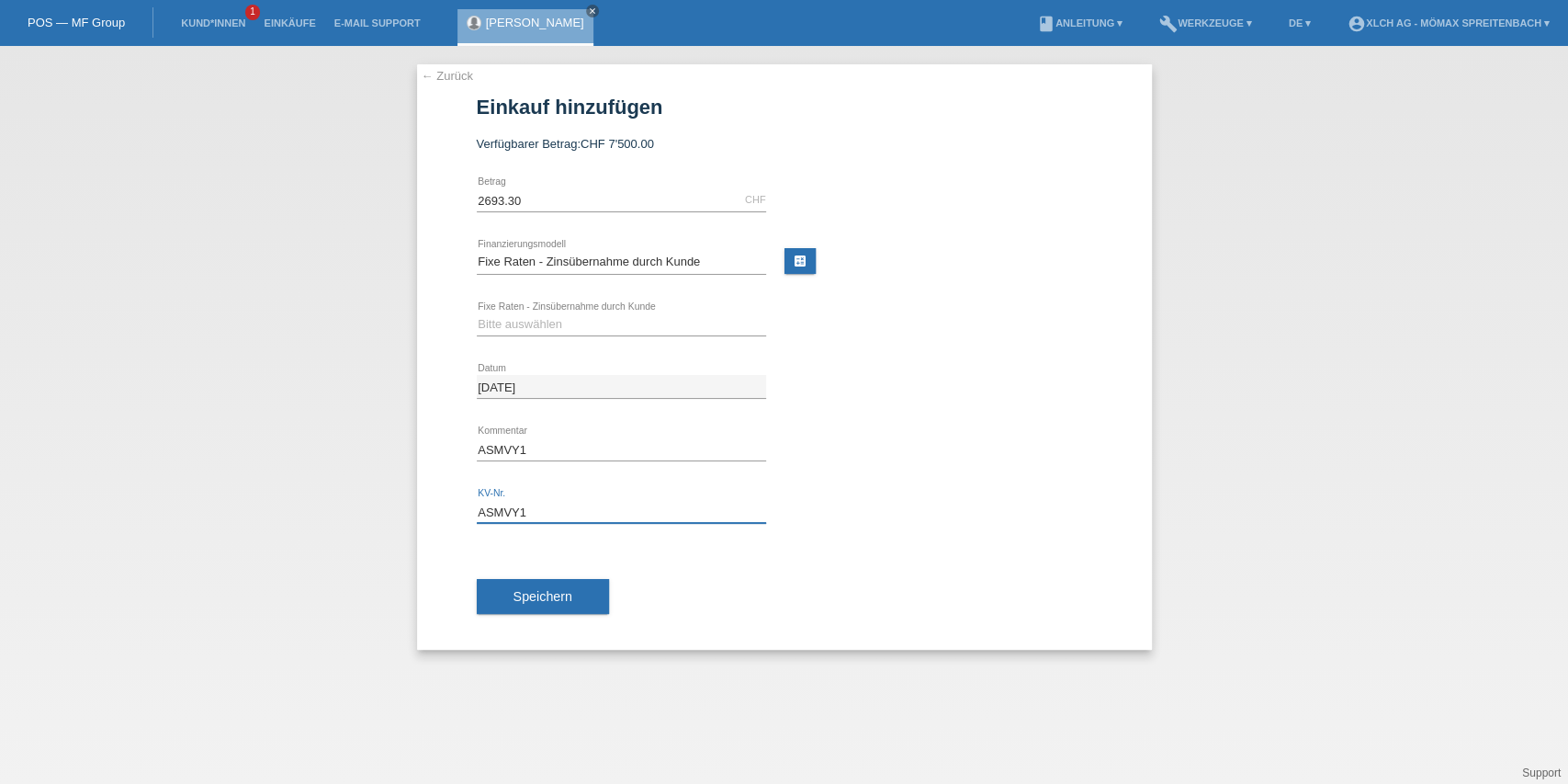
type input "ASMVY1"
click at [544, 336] on div "Bitte auswählen 6 Raten 12 Raten 24 Raten 36 Raten error Fixe Raten - Zinsübern…" at bounding box center [622, 326] width 290 height 62
click at [547, 327] on select "Bitte auswählen 6 Raten 12 Raten 24 Raten 36 Raten" at bounding box center [622, 324] width 290 height 22
click at [798, 260] on link "calculate" at bounding box center [800, 261] width 31 height 25
type input "2693.30"
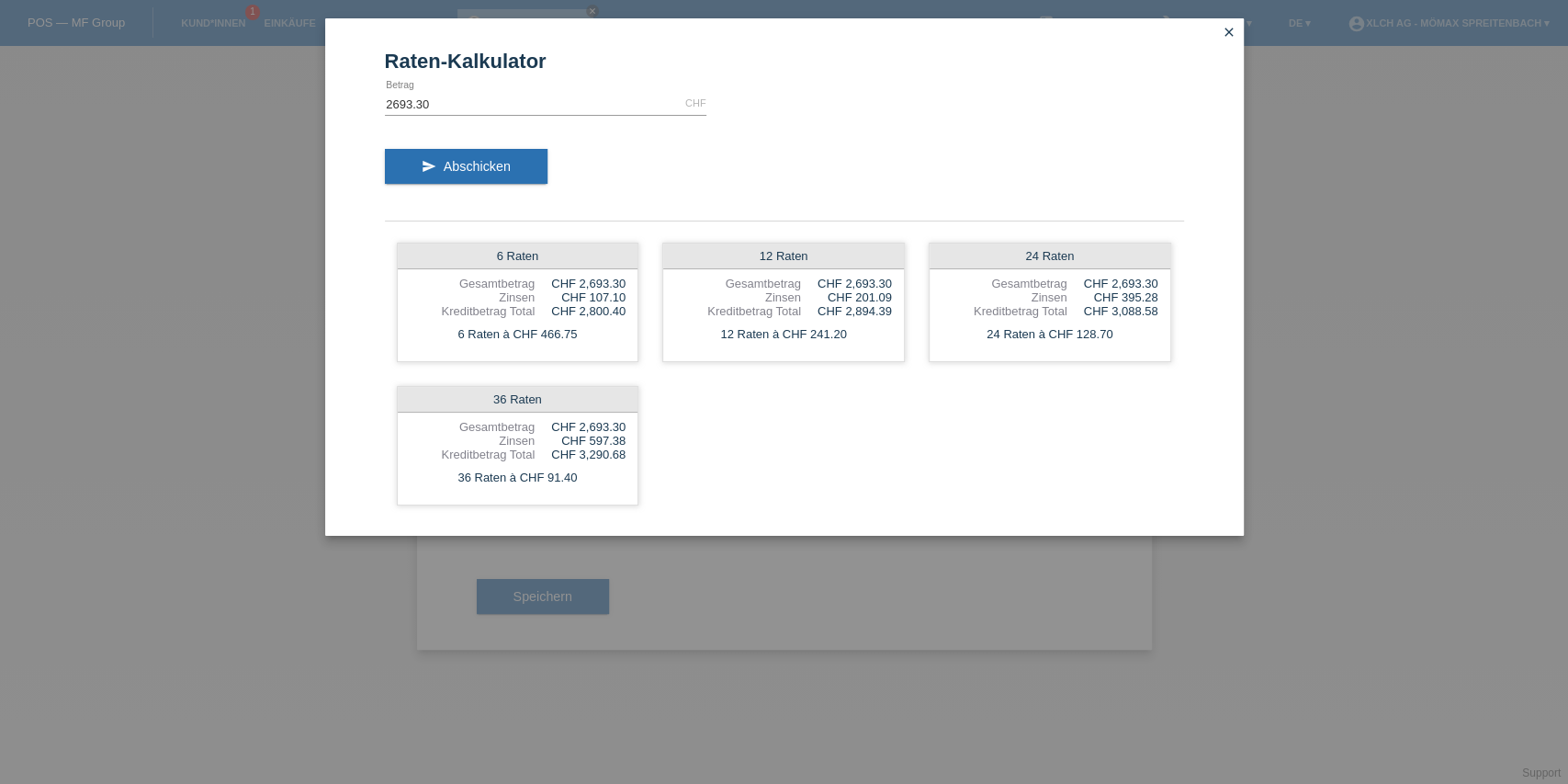
click at [1237, 31] on link "close" at bounding box center [1228, 33] width 24 height 21
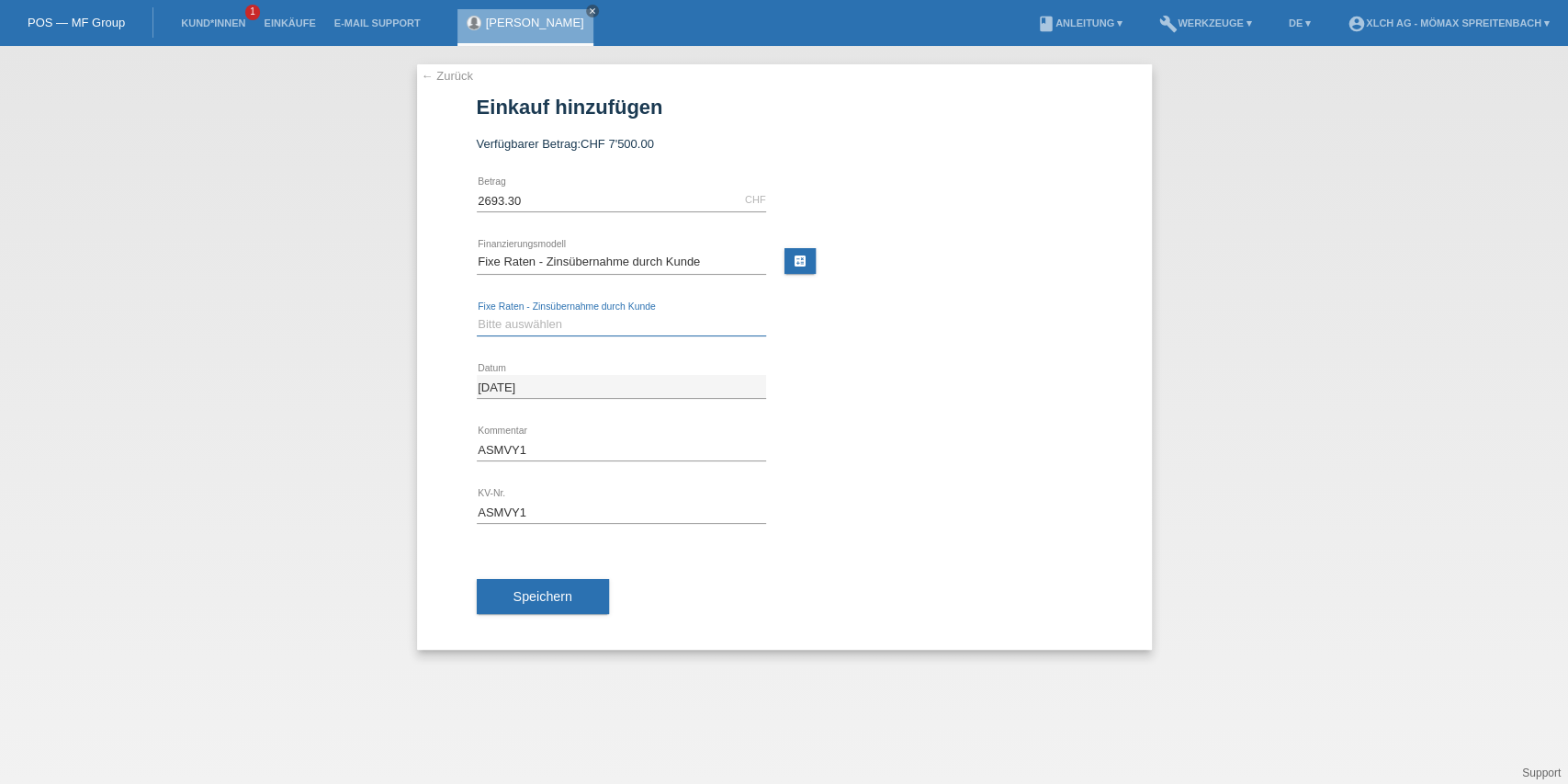
click at [547, 326] on select "Bitte auswählen 6 Raten 12 Raten 24 Raten 36 Raten" at bounding box center [622, 324] width 290 height 22
click at [477, 313] on select "Bitte auswählen 6 Raten 12 Raten 24 Raten 36 Raten" at bounding box center [622, 324] width 290 height 22
drag, startPoint x: 546, startPoint y: 322, endPoint x: 537, endPoint y: 332, distance: 13.5
click at [546, 322] on select "Bitte auswählen 6 Raten 12 Raten 24 Raten 36 Raten" at bounding box center [622, 324] width 290 height 22
select select "325"
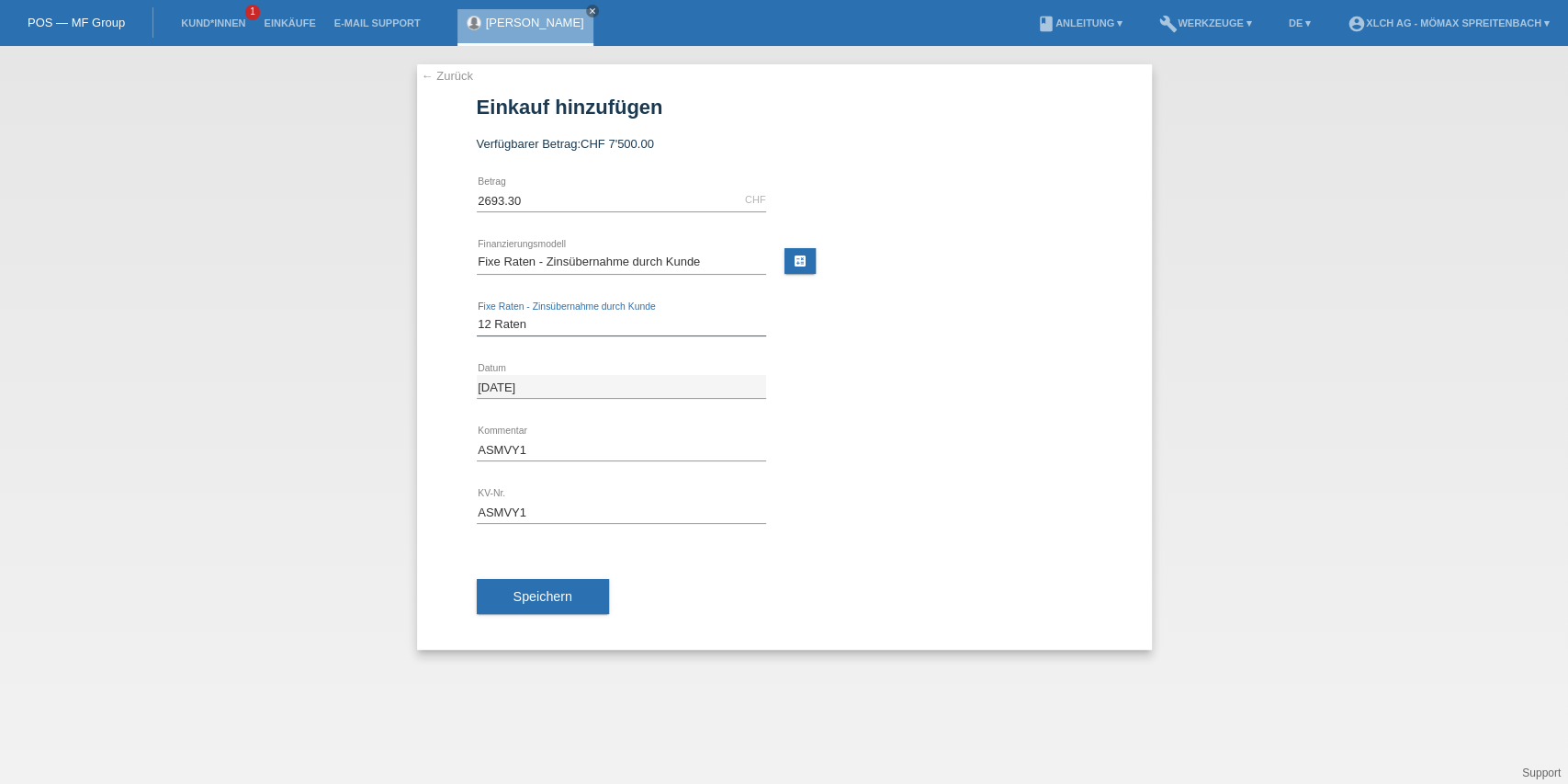
click at [477, 313] on select "Bitte auswählen 6 Raten 12 Raten 24 Raten 36 Raten" at bounding box center [622, 324] width 290 height 22
click at [505, 596] on button "Speichern" at bounding box center [543, 596] width 133 height 35
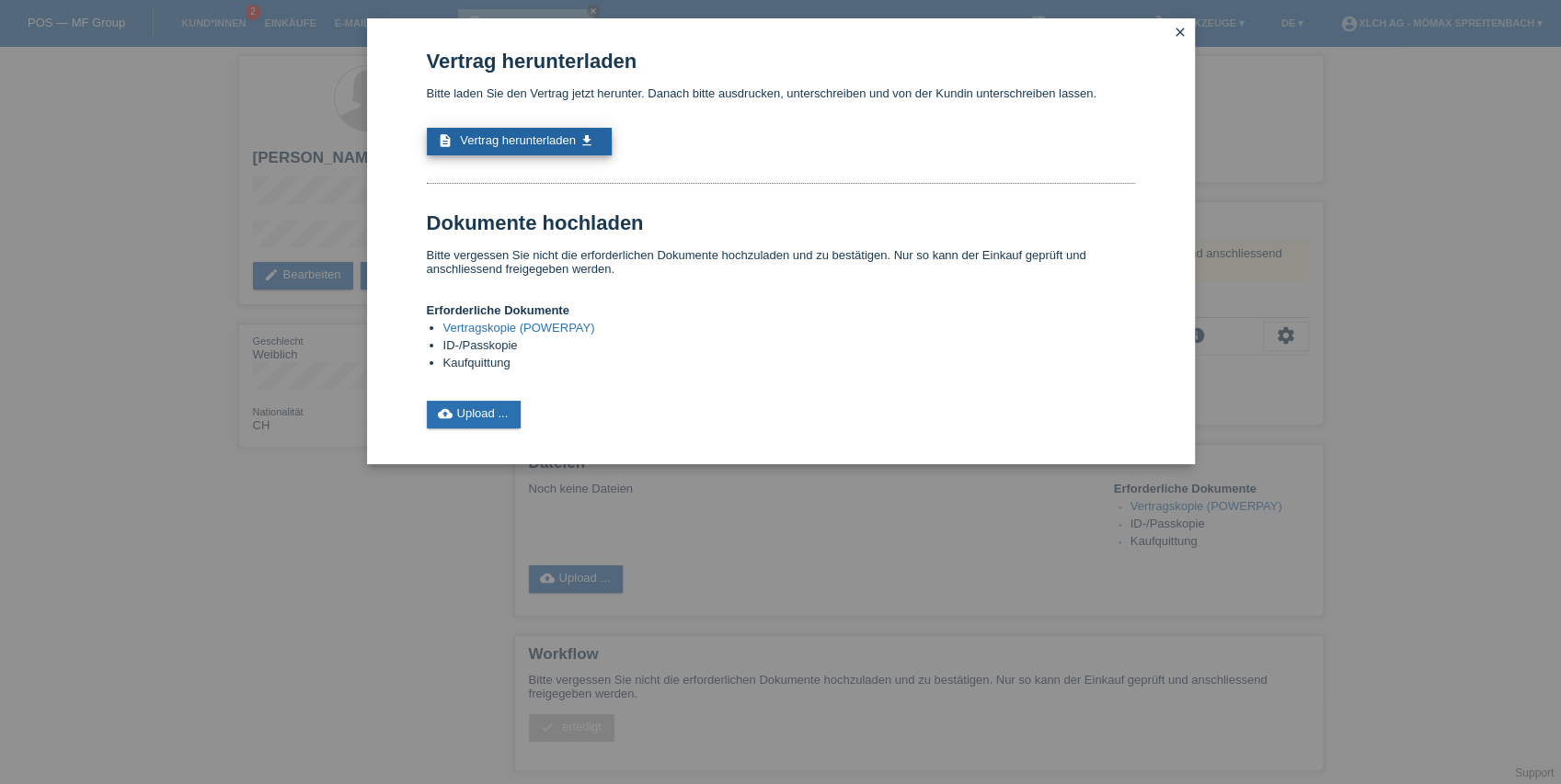
click at [504, 138] on span "Vertrag herunterladen" at bounding box center [517, 140] width 116 height 14
click at [463, 418] on link "cloud_upload Upload ..." at bounding box center [474, 414] width 95 height 27
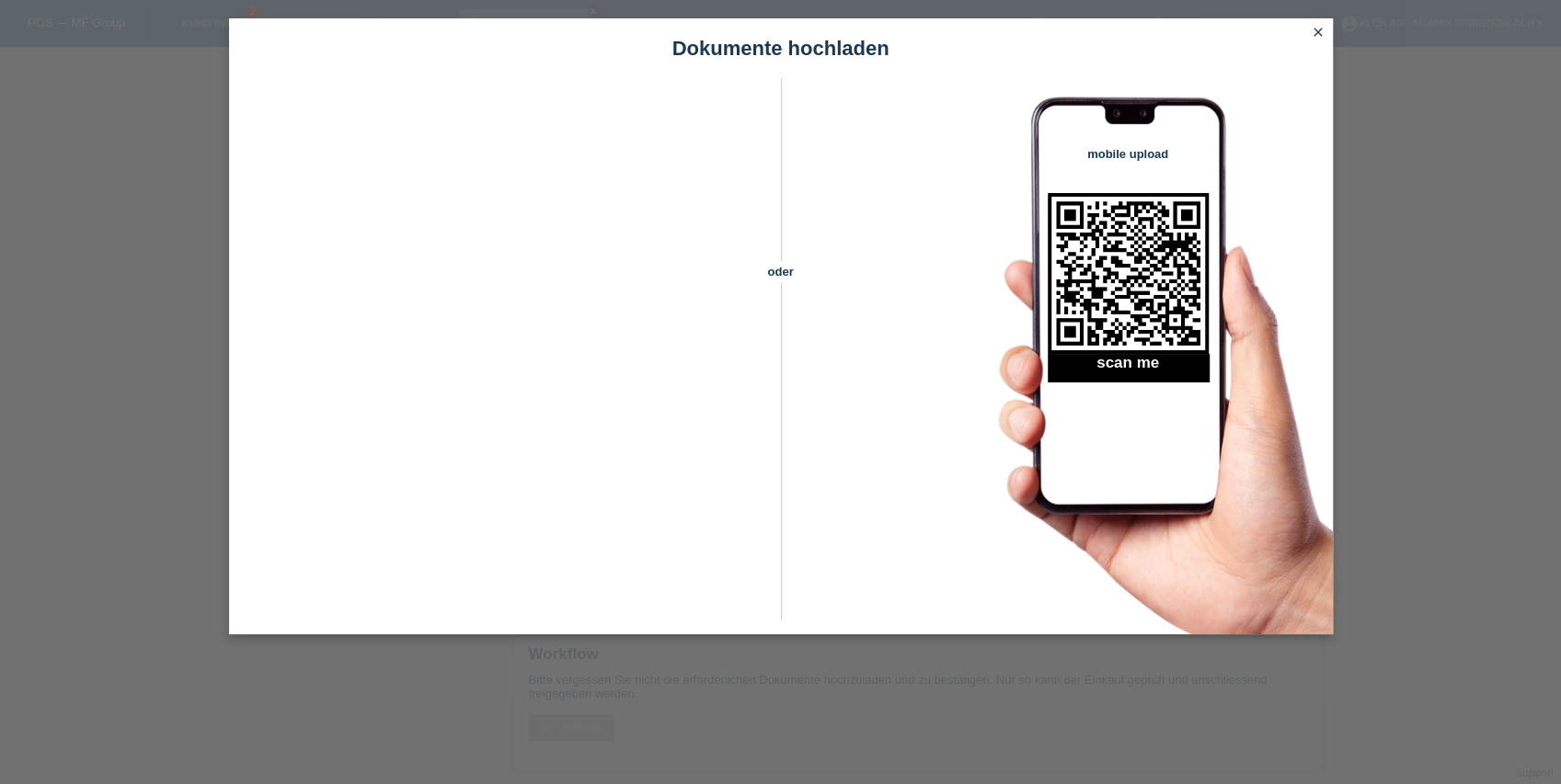
click at [1319, 36] on icon "close" at bounding box center [1318, 32] width 15 height 15
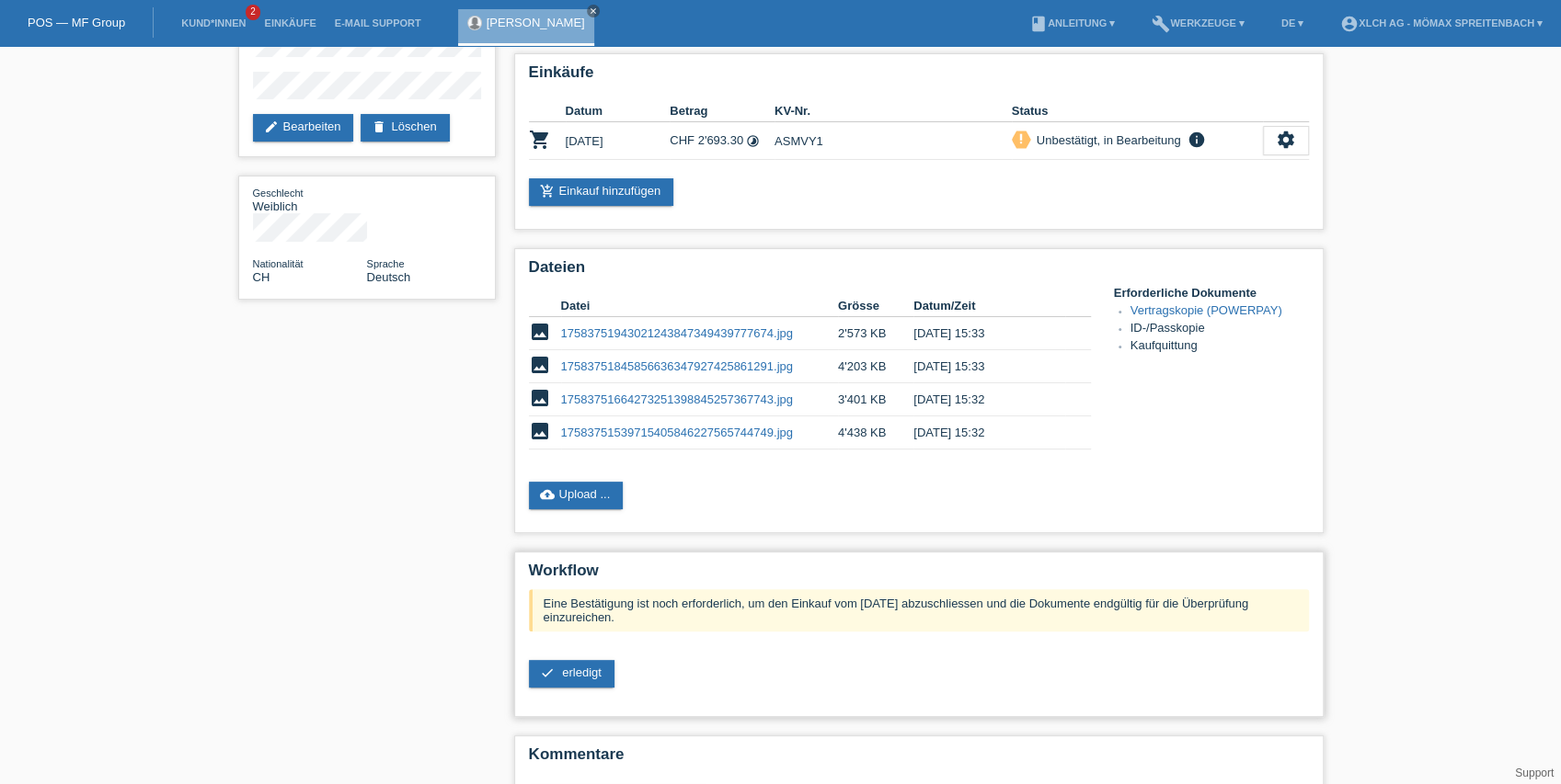
scroll to position [221, 0]
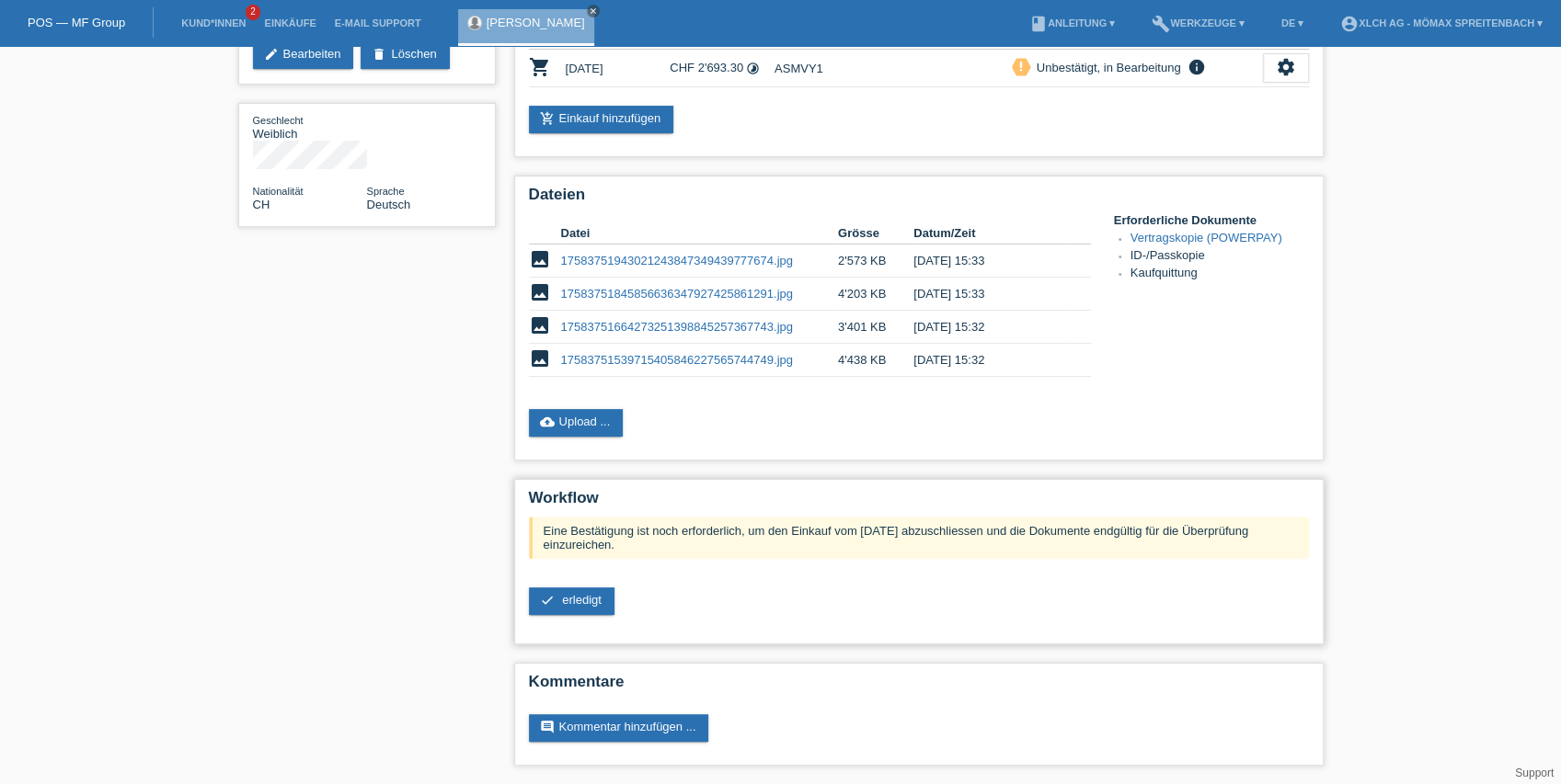
drag, startPoint x: 578, startPoint y: 598, endPoint x: 633, endPoint y: 585, distance: 56.5
click at [578, 598] on span "erledigt" at bounding box center [582, 600] width 40 height 14
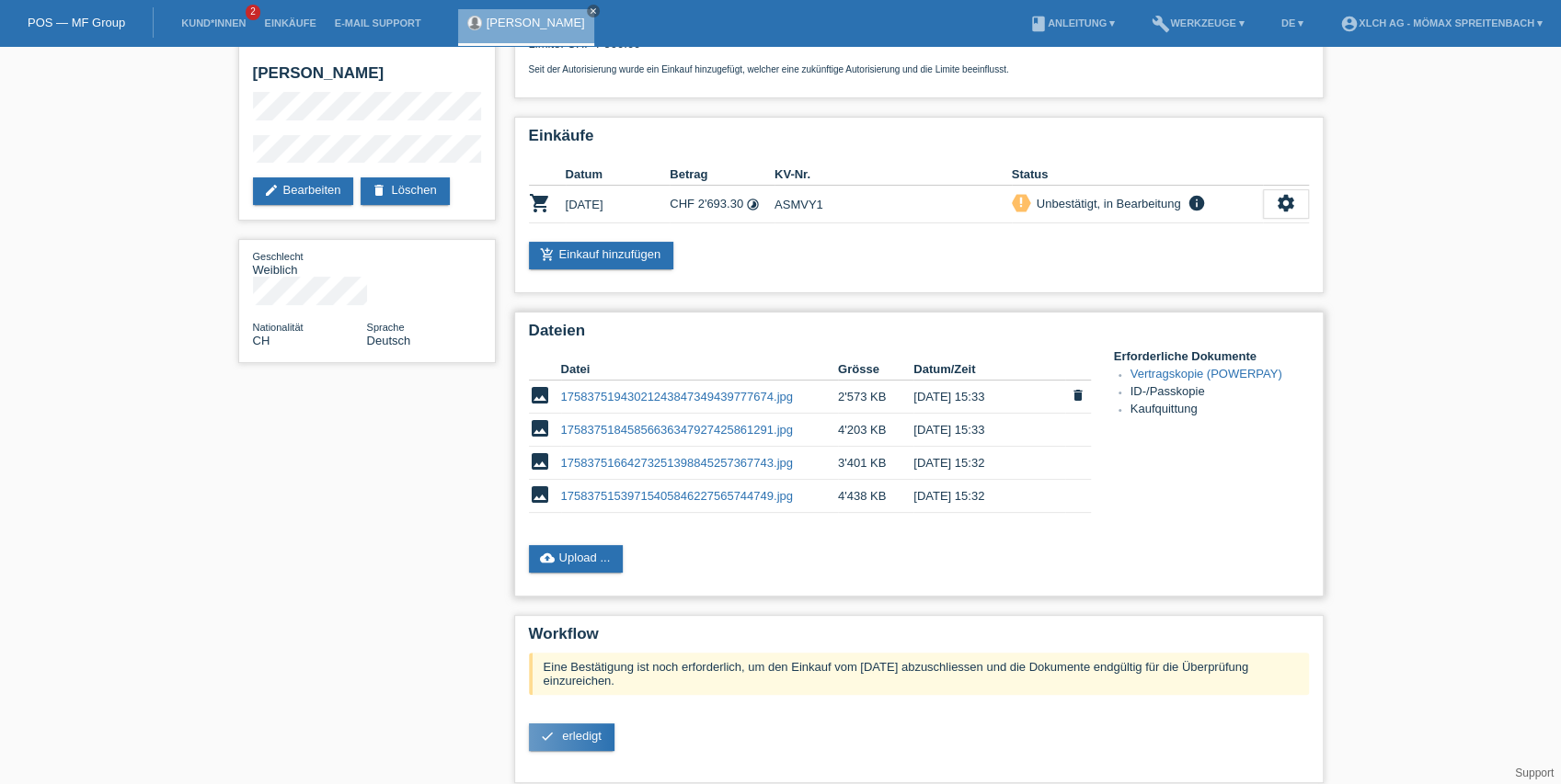
scroll to position [0, 0]
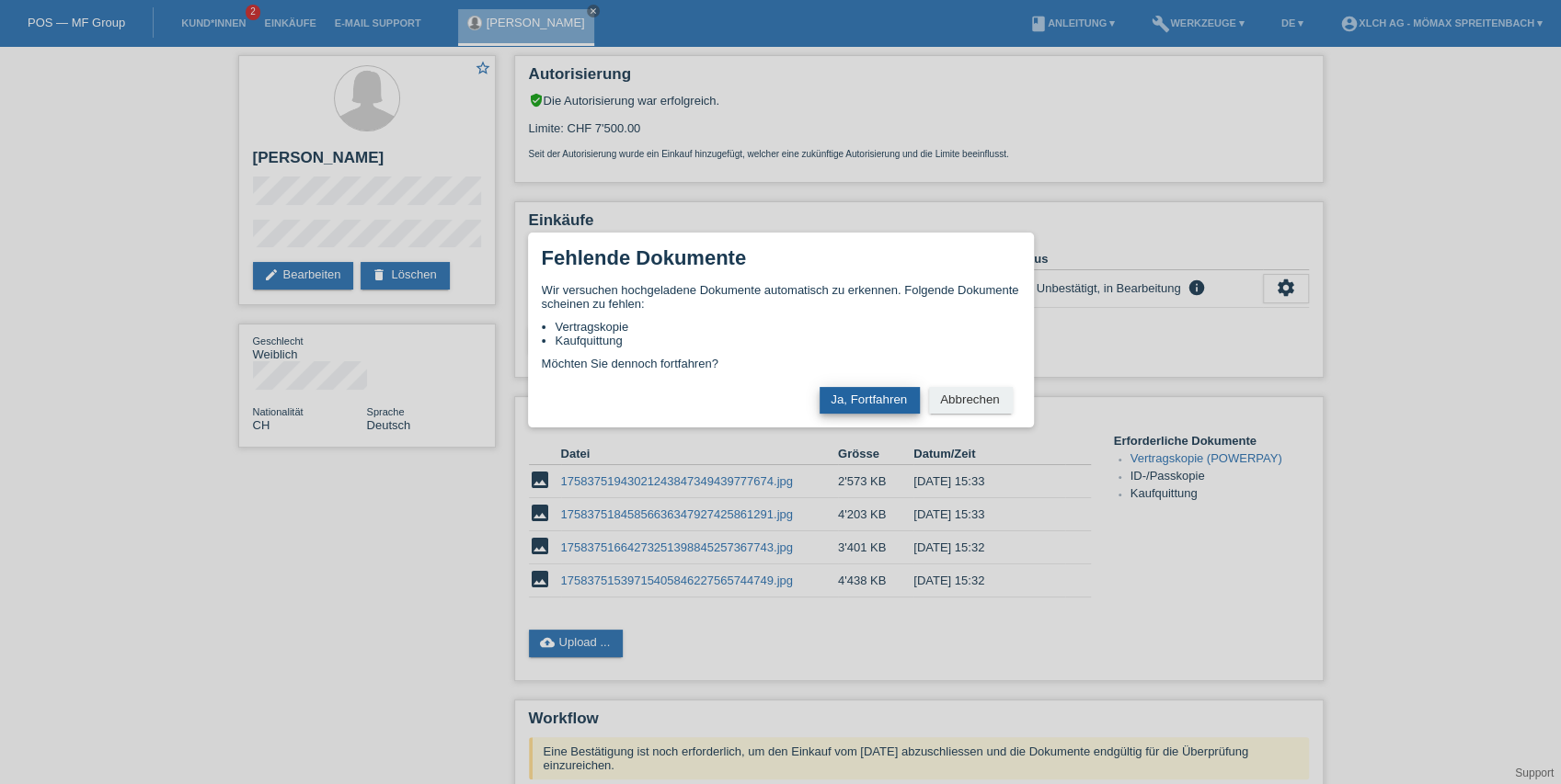
click at [876, 399] on button "Ja, Fortfahren" at bounding box center [869, 400] width 100 height 26
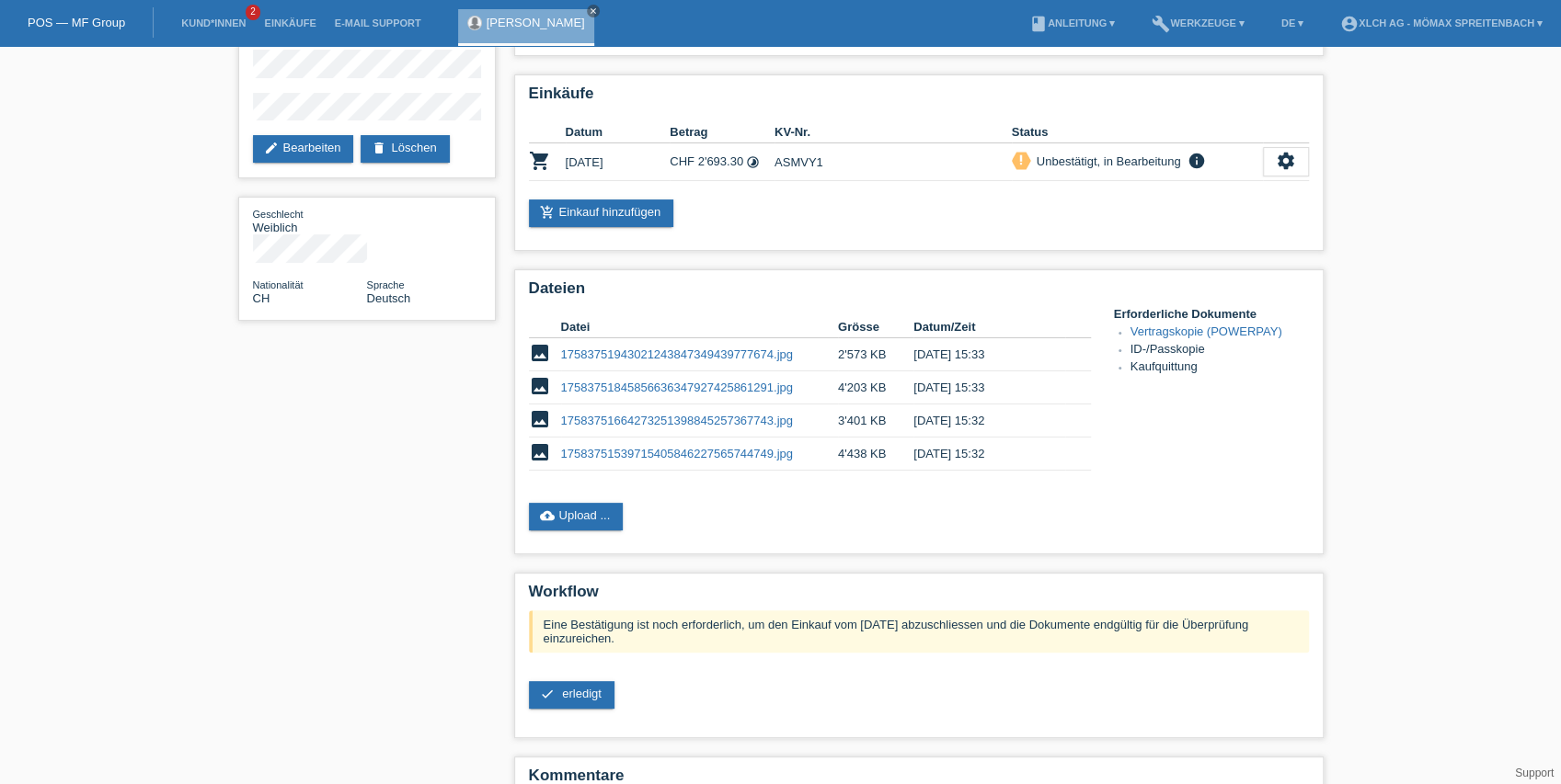
scroll to position [221, 0]
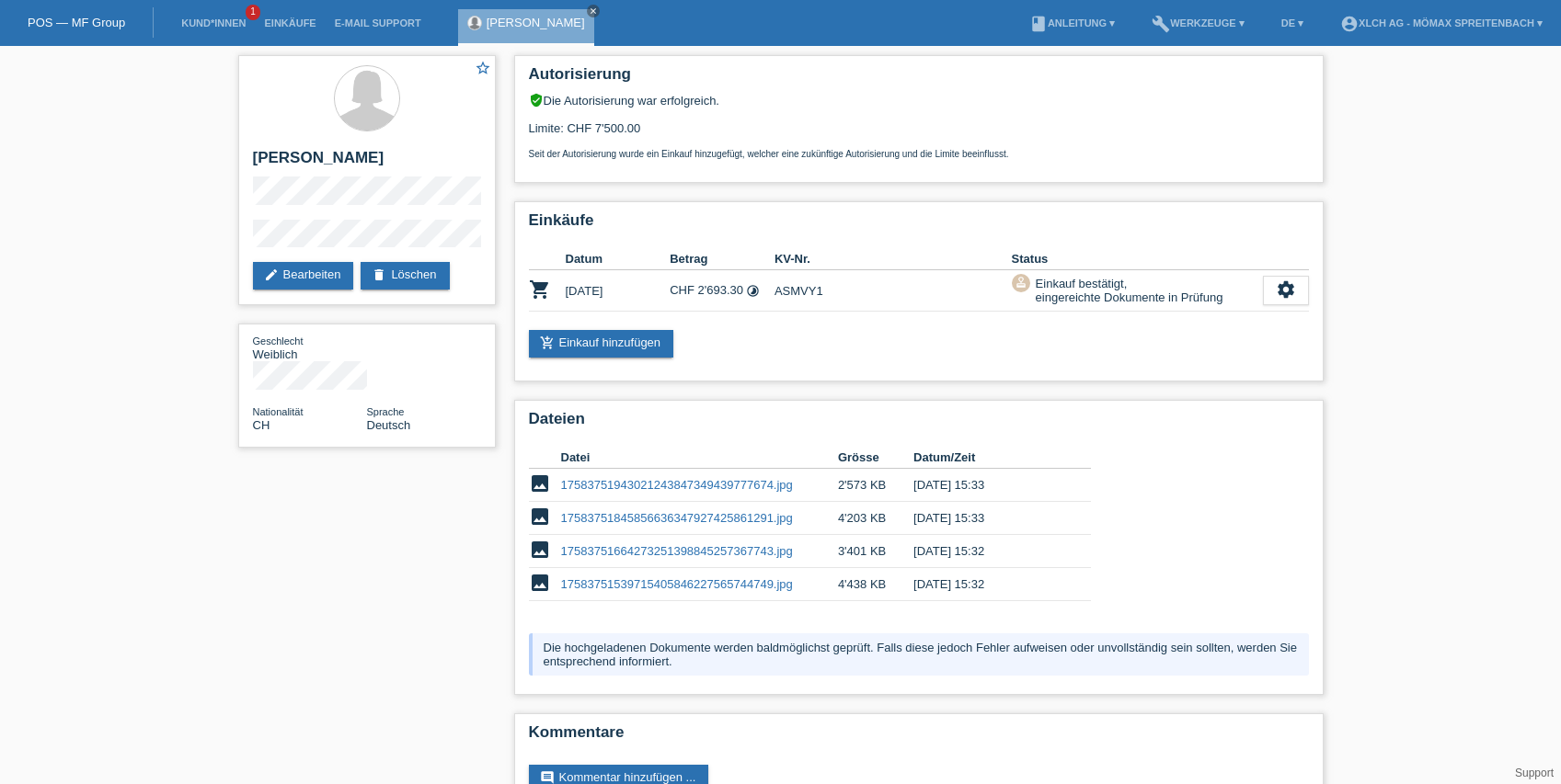
scroll to position [52, 0]
